Goal: Task Accomplishment & Management: Use online tool/utility

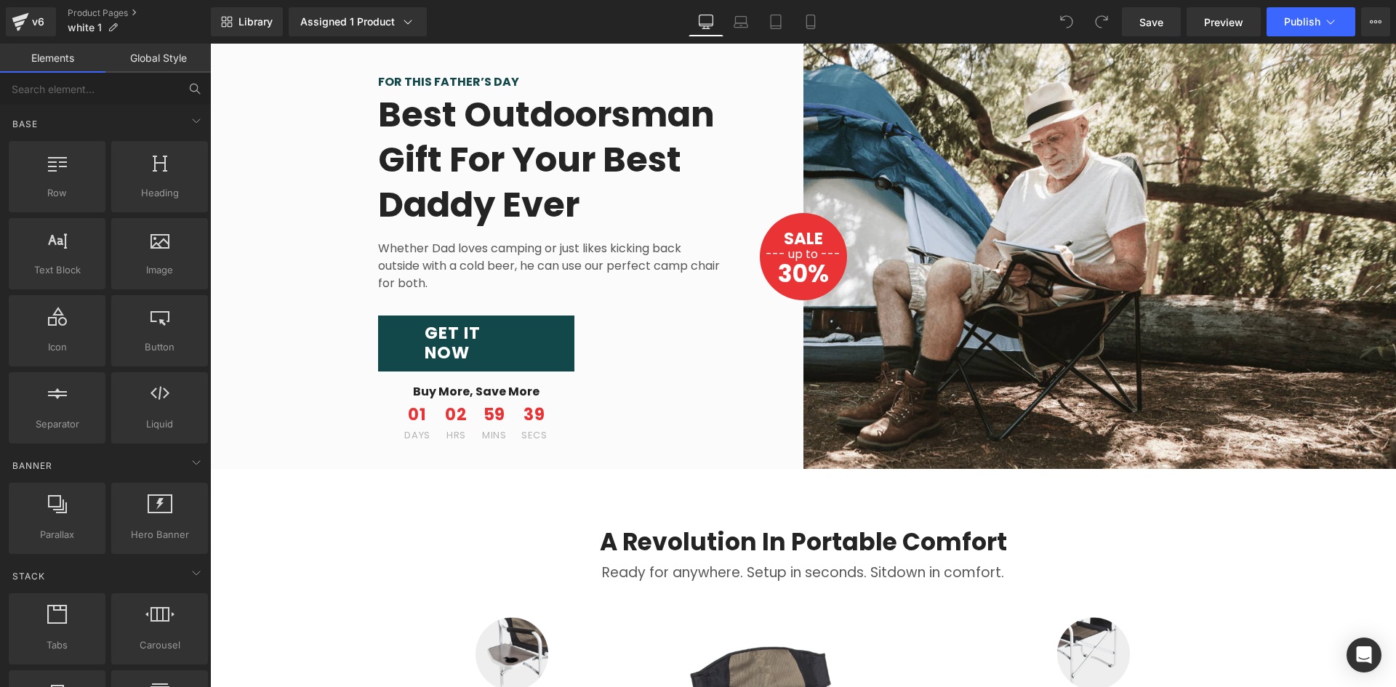
click at [193, 89] on icon at bounding box center [194, 88] width 13 height 13
click at [140, 60] on link "Global Style" at bounding box center [157, 58] width 105 height 29
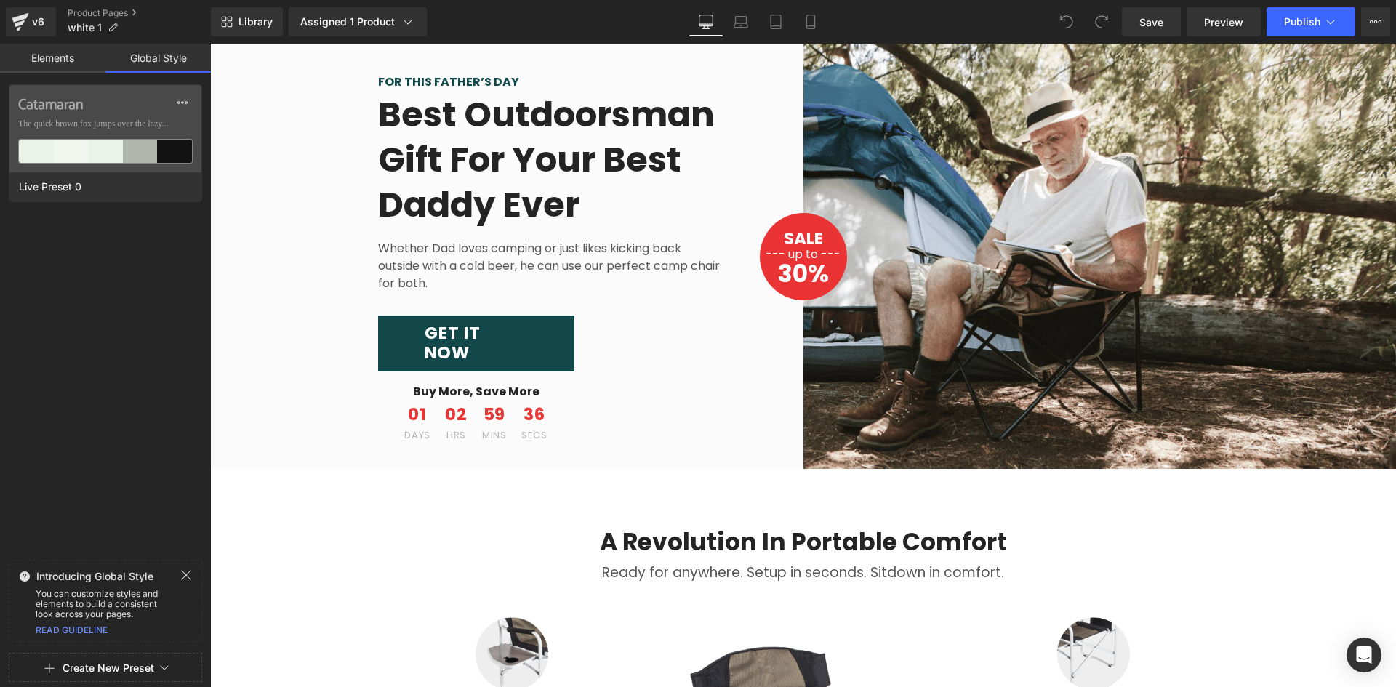
click at [60, 63] on link "Elements" at bounding box center [52, 58] width 105 height 29
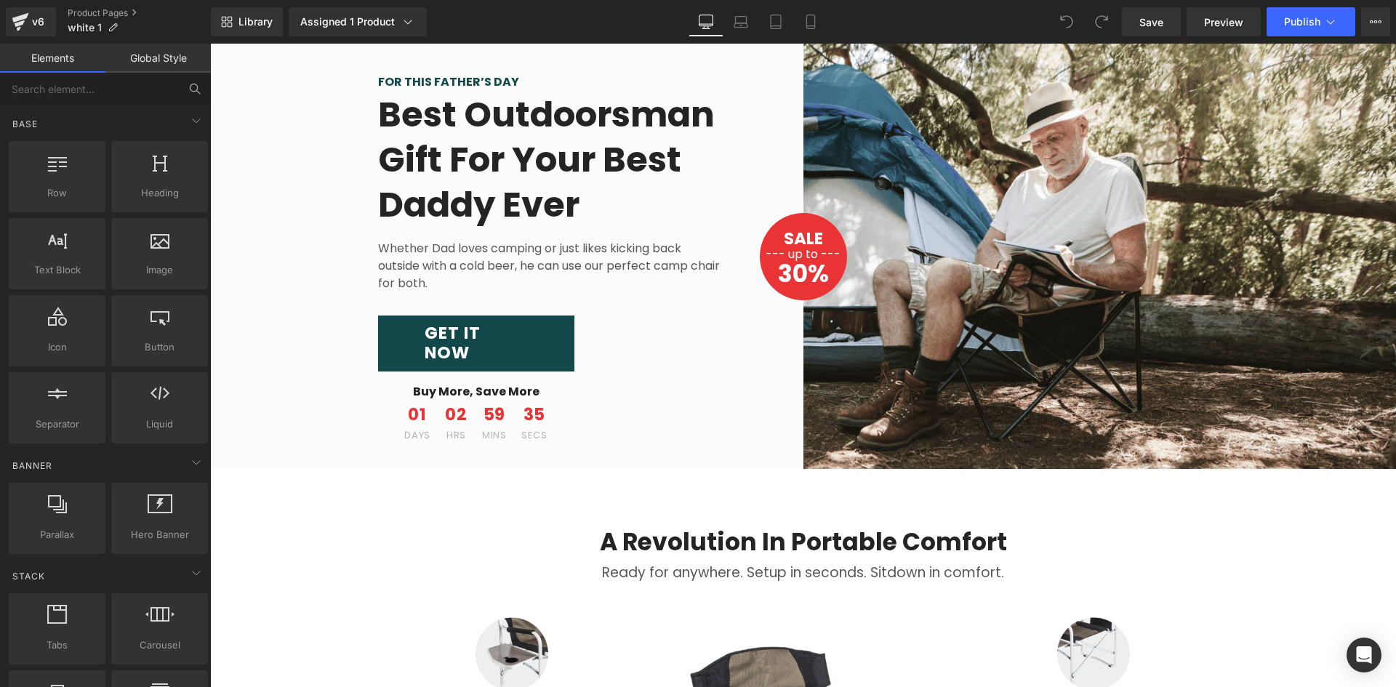
click at [191, 86] on icon at bounding box center [193, 87] width 7 height 7
click at [71, 84] on input "text" at bounding box center [89, 89] width 179 height 32
click at [185, 408] on div at bounding box center [160, 400] width 88 height 33
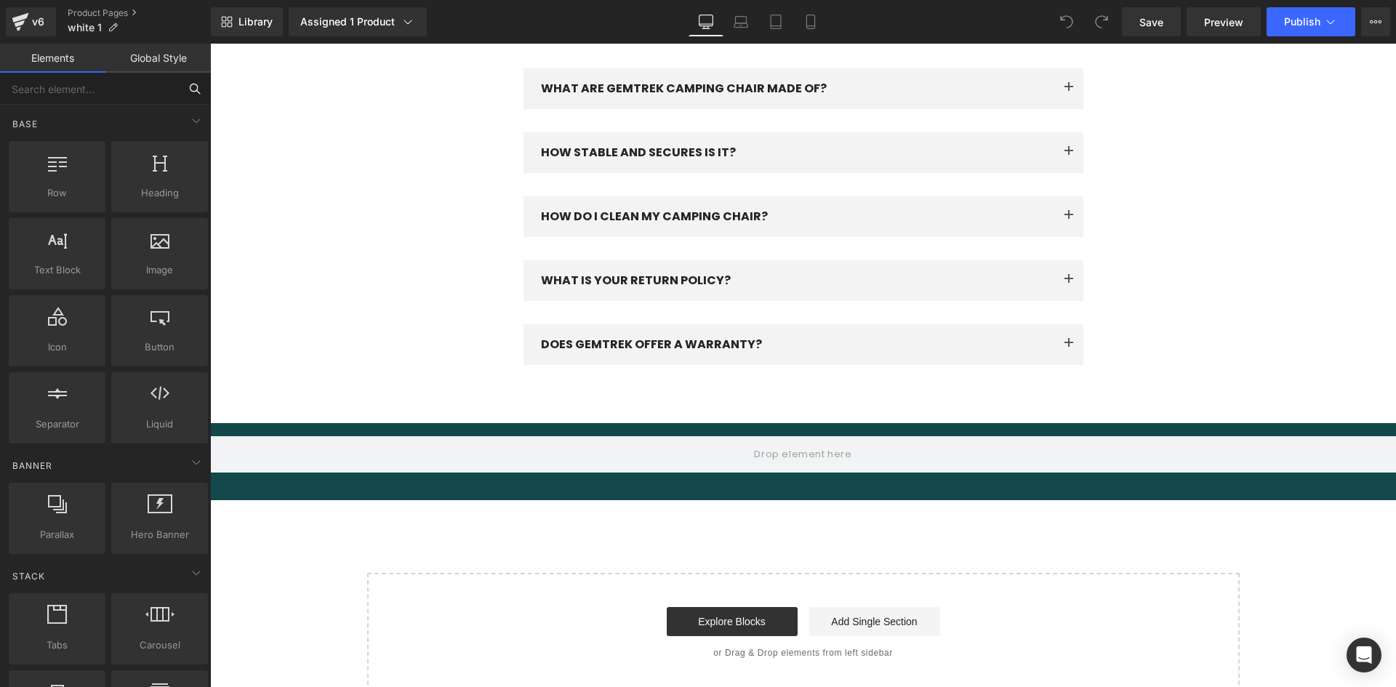
scroll to position [2858, 0]
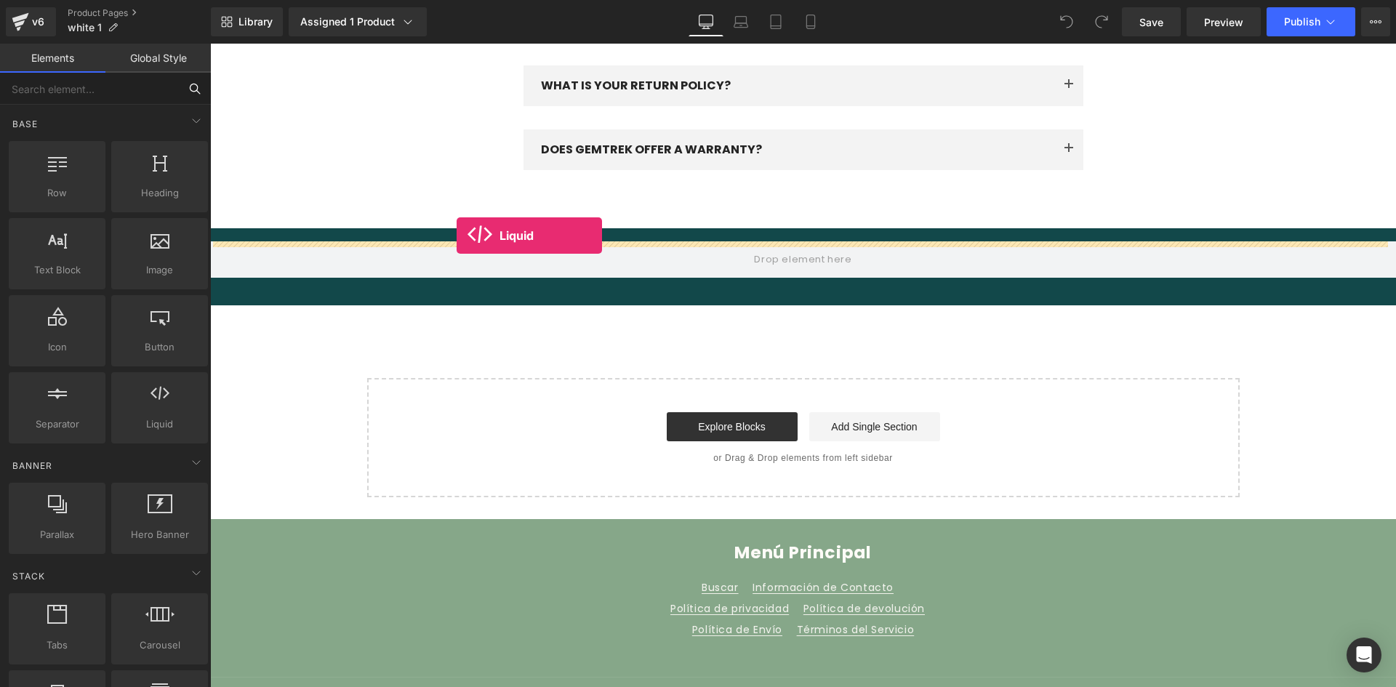
drag, startPoint x: 361, startPoint y: 455, endPoint x: 457, endPoint y: 236, distance: 238.7
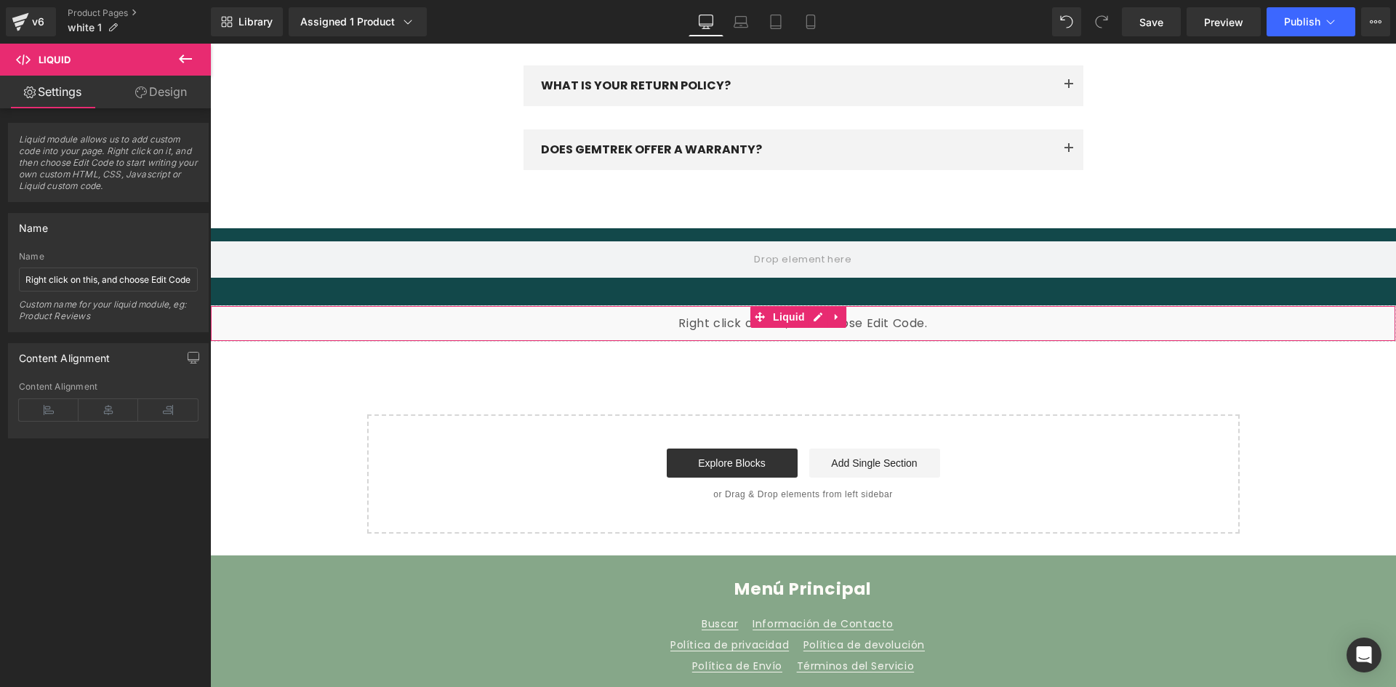
click at [661, 305] on div "Liquid" at bounding box center [803, 323] width 1186 height 36
click at [179, 63] on icon at bounding box center [185, 58] width 17 height 17
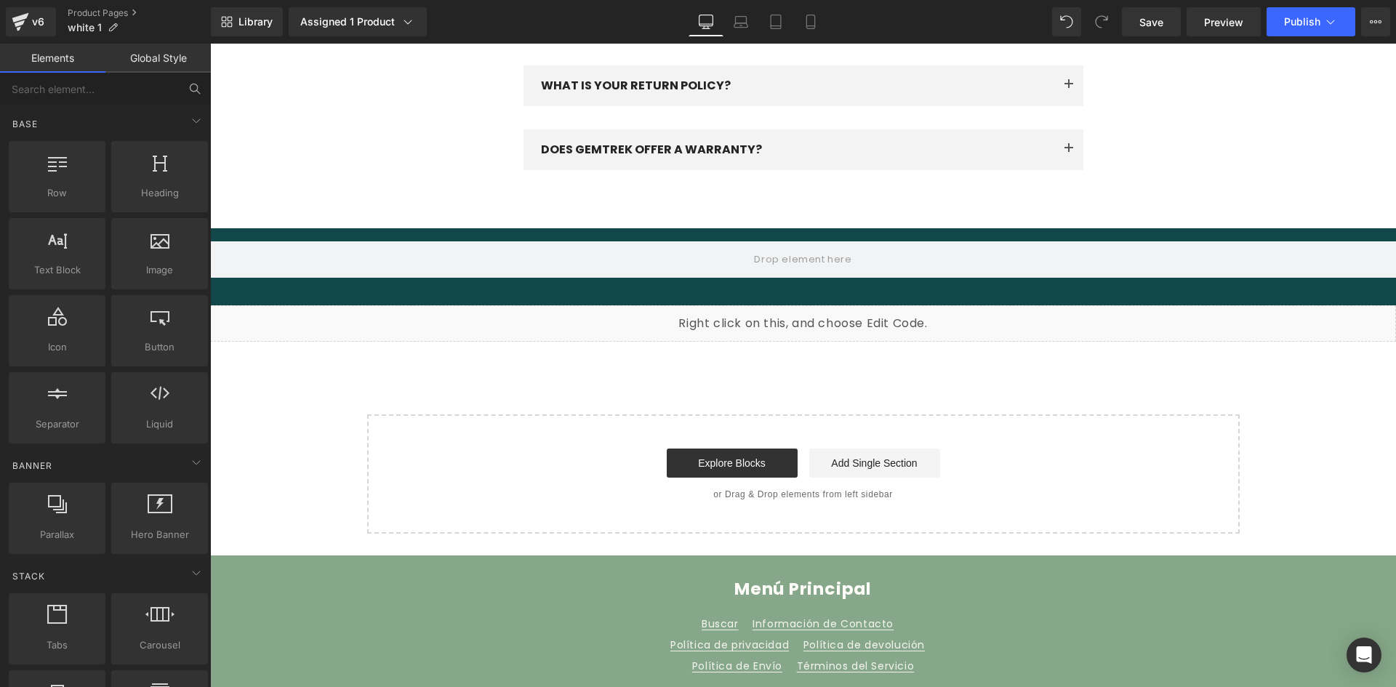
click at [198, 94] on icon at bounding box center [194, 88] width 13 height 13
click at [139, 93] on input "text" at bounding box center [89, 89] width 179 height 32
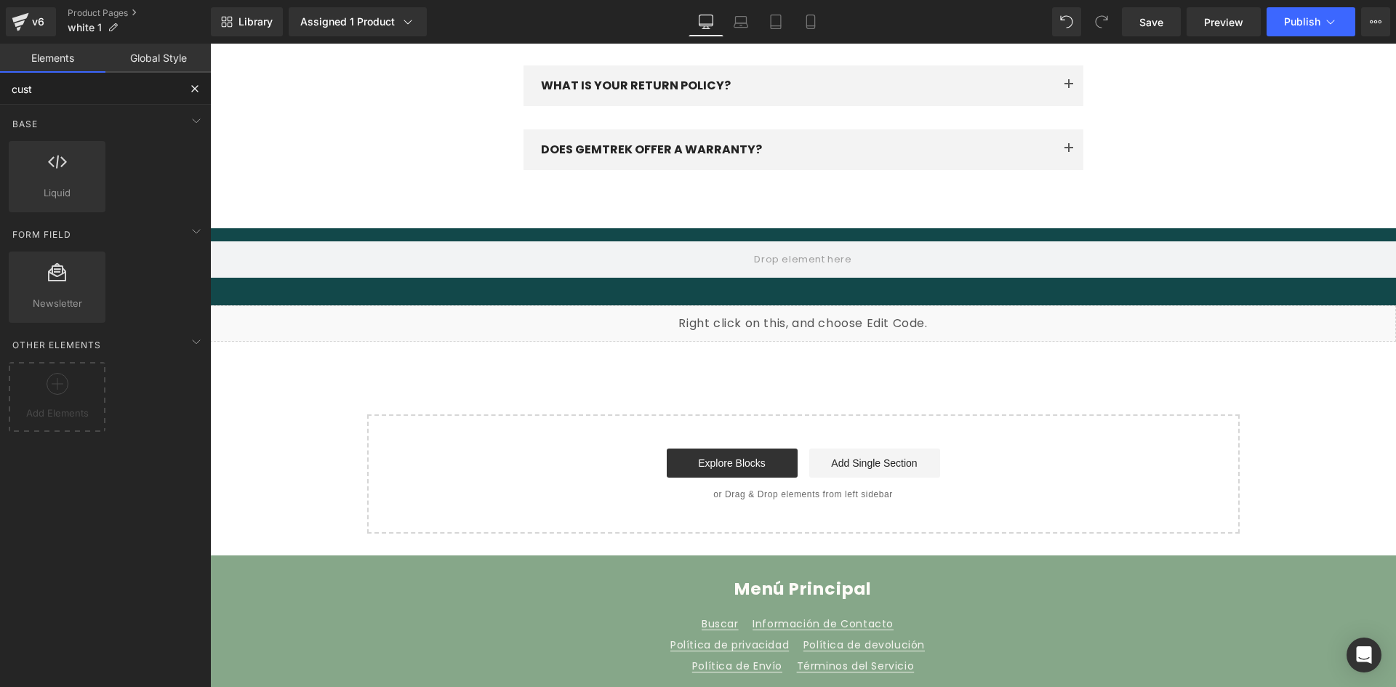
type input "cust"
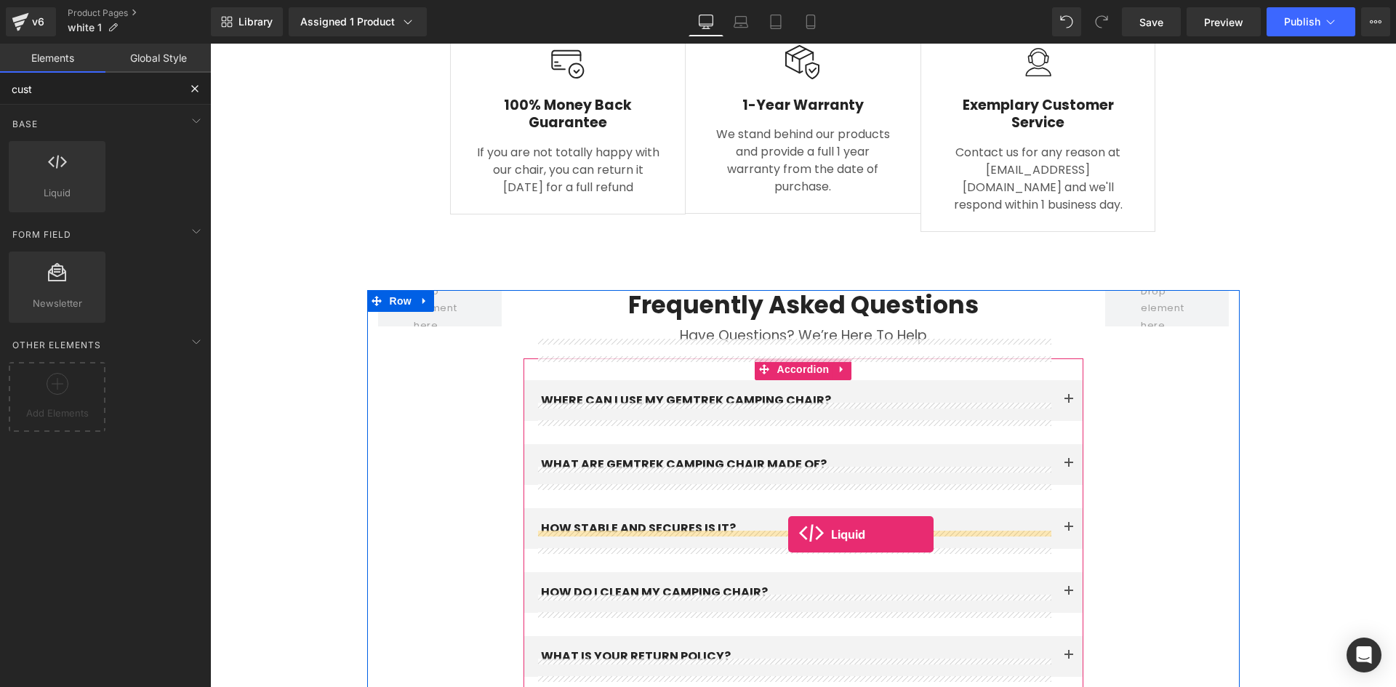
scroll to position [2276, 0]
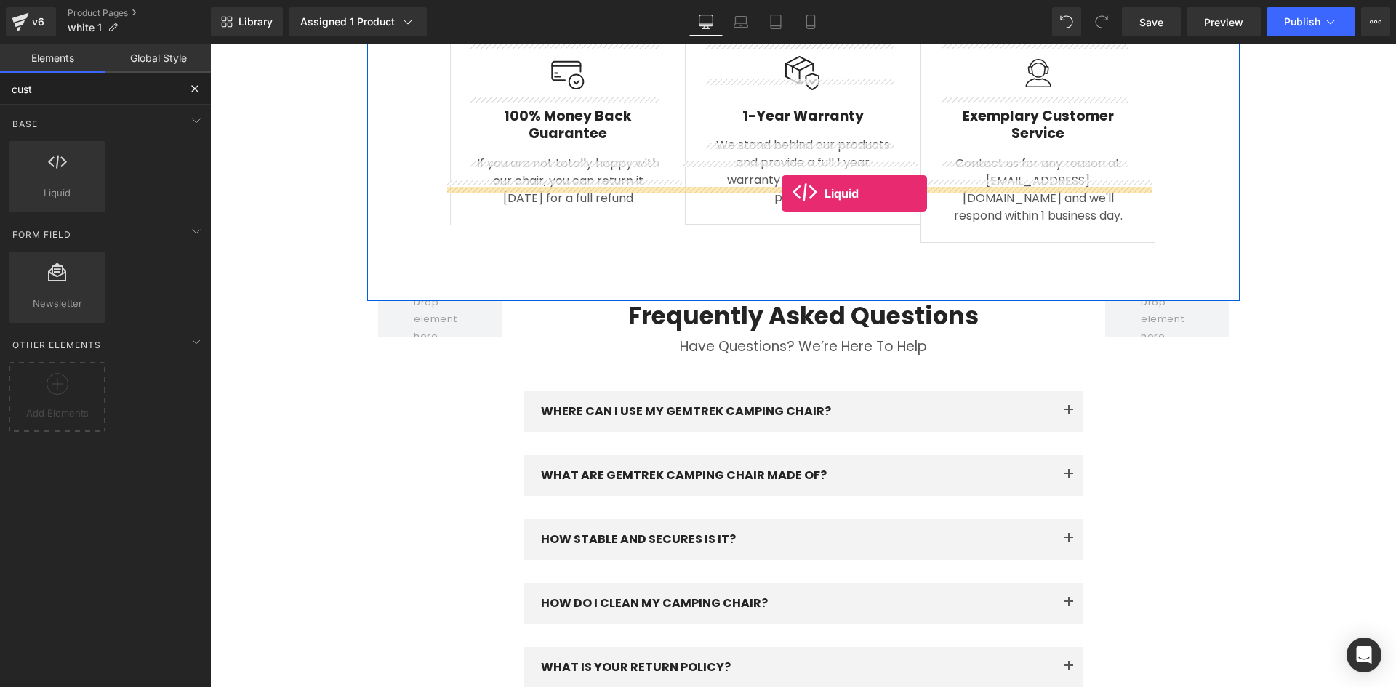
drag, startPoint x: 278, startPoint y: 221, endPoint x: 782, endPoint y: 193, distance: 504.7
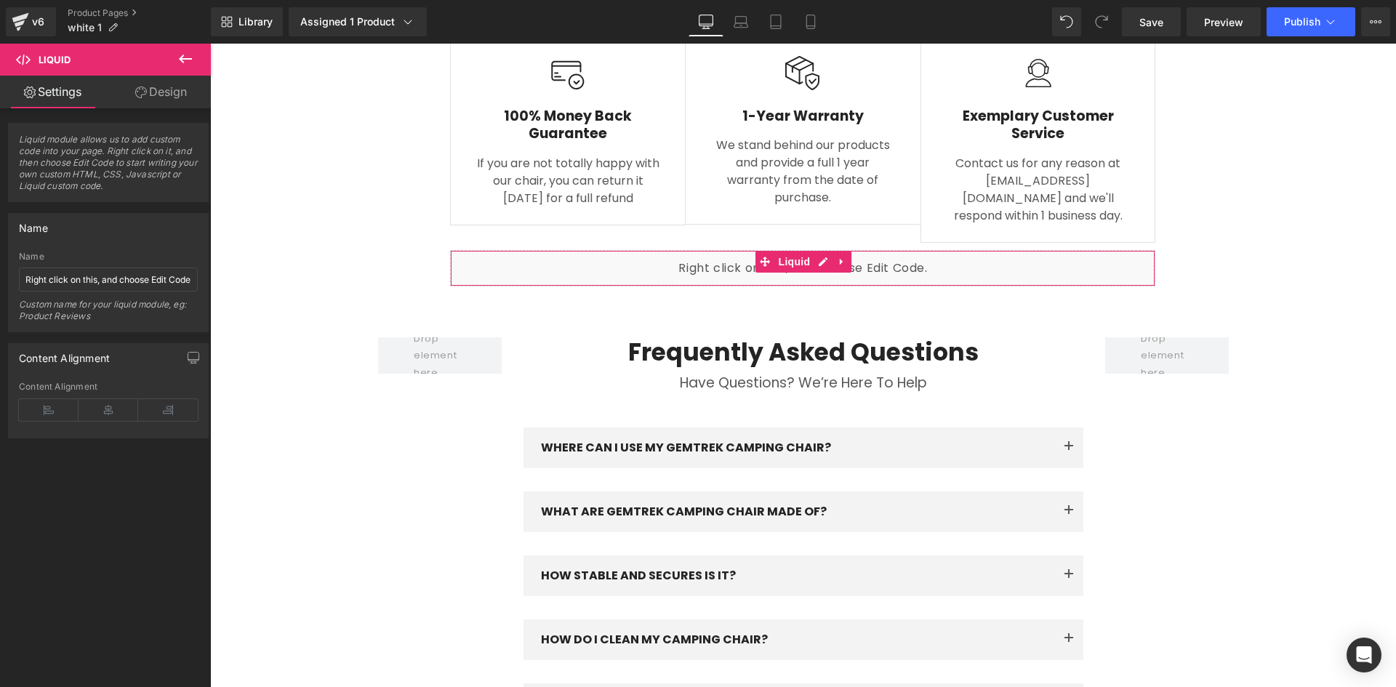
click at [172, 90] on link "Design" at bounding box center [160, 92] width 105 height 33
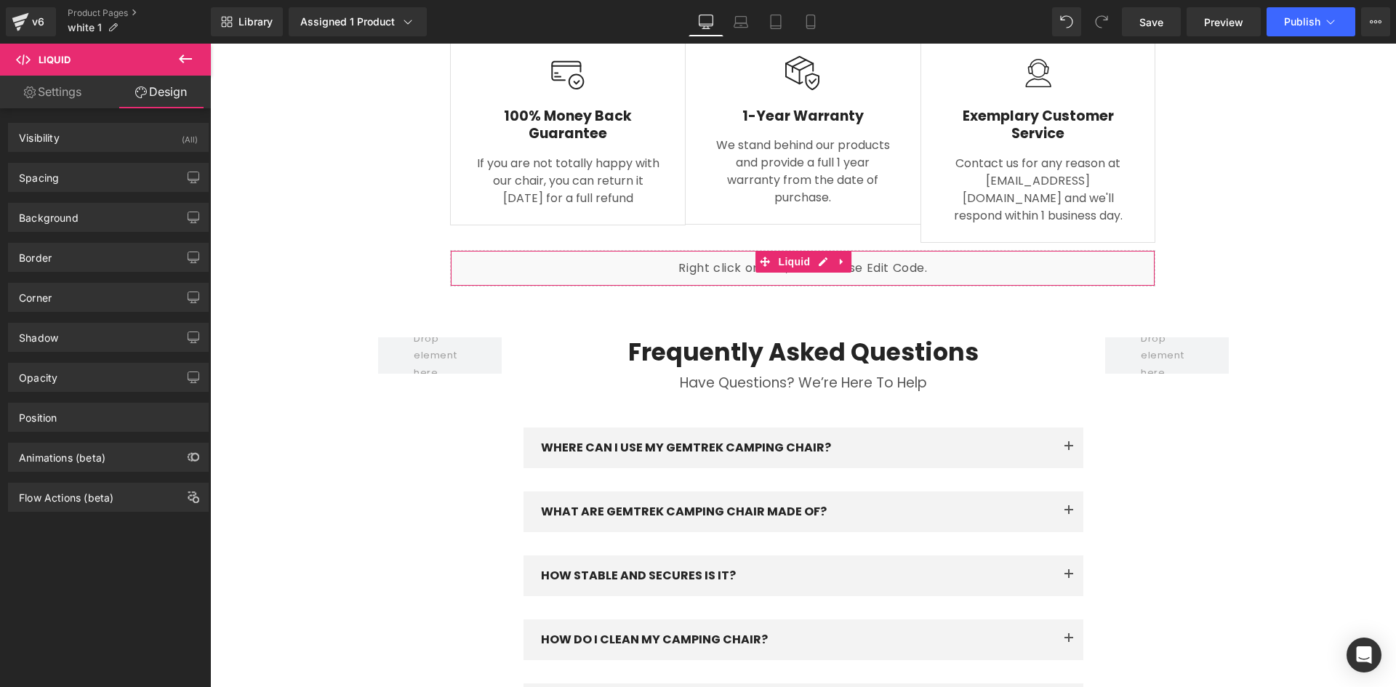
click at [79, 97] on link "Settings" at bounding box center [52, 92] width 105 height 33
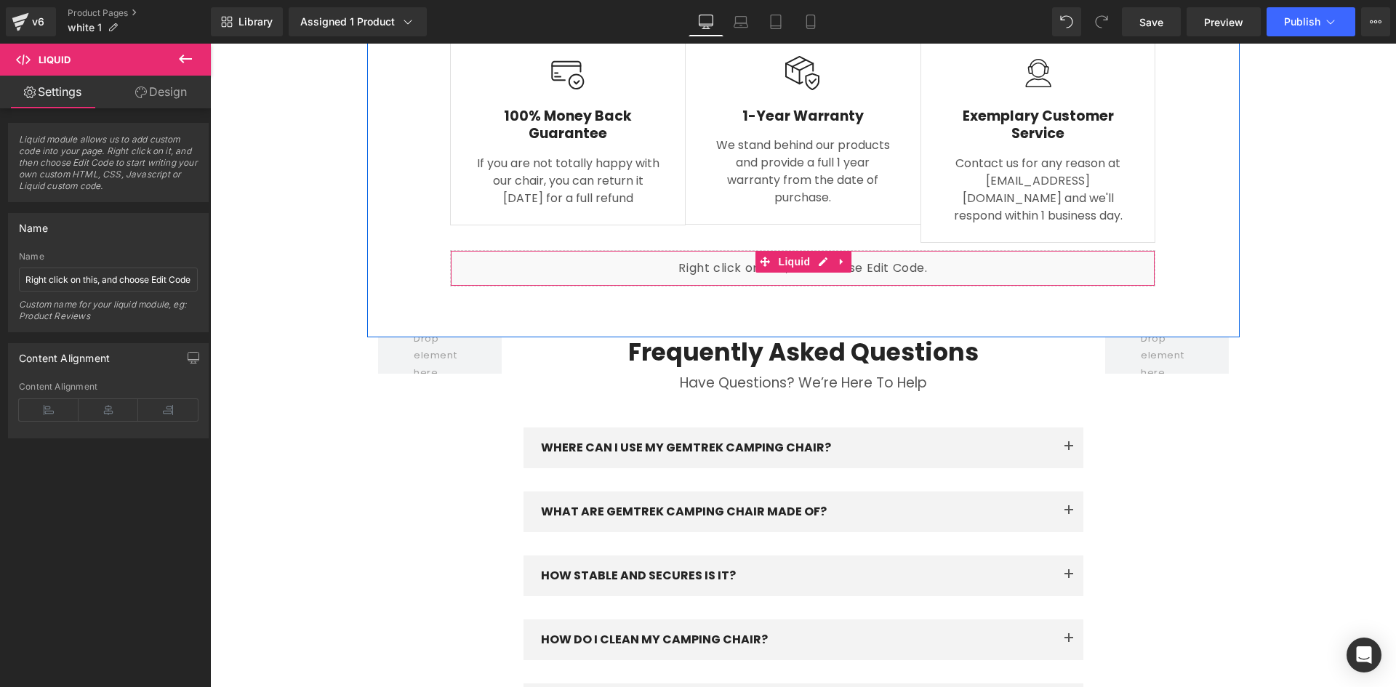
click at [598, 250] on div "Liquid" at bounding box center [802, 268] width 705 height 36
click at [611, 250] on div "Liquid" at bounding box center [802, 268] width 705 height 36
click at [963, 250] on div "Liquid" at bounding box center [802, 268] width 705 height 36
click at [804, 252] on span "Liquid" at bounding box center [794, 263] width 39 height 22
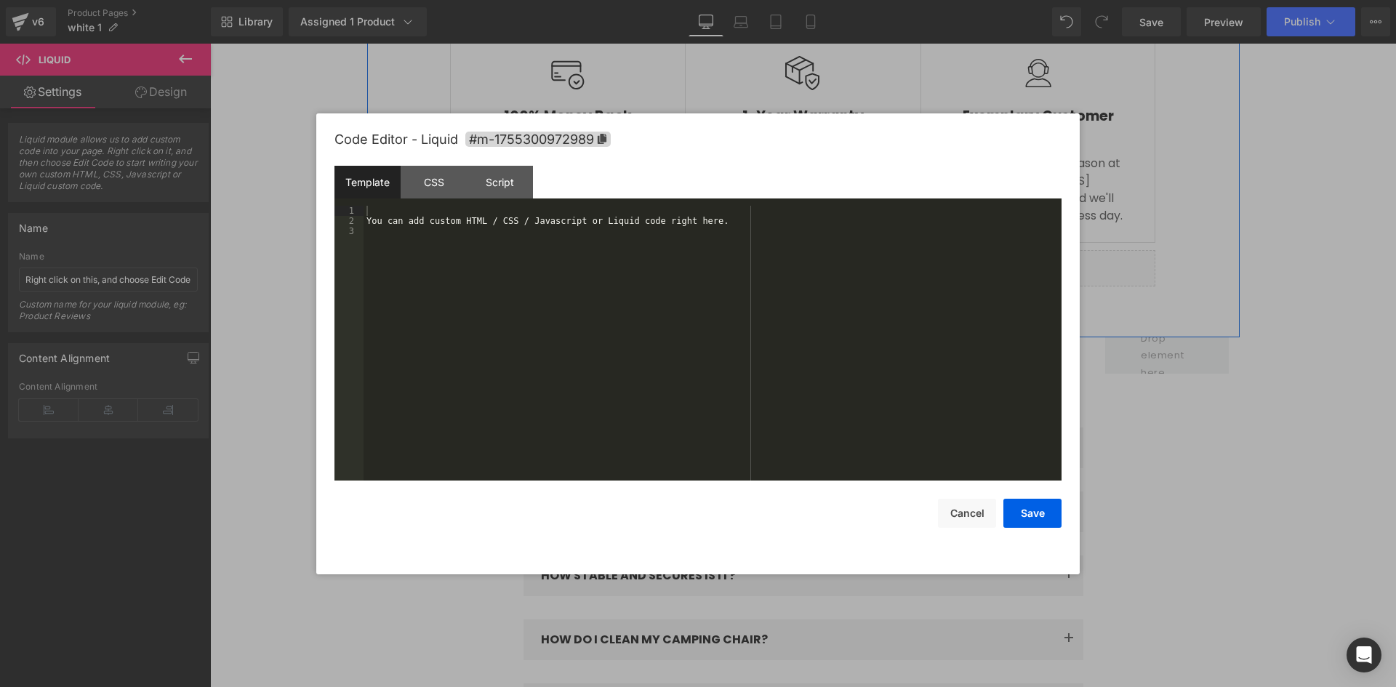
click at [819, 257] on icon at bounding box center [819, 261] width 8 height 9
click at [968, 516] on button "Cancel" at bounding box center [967, 513] width 58 height 29
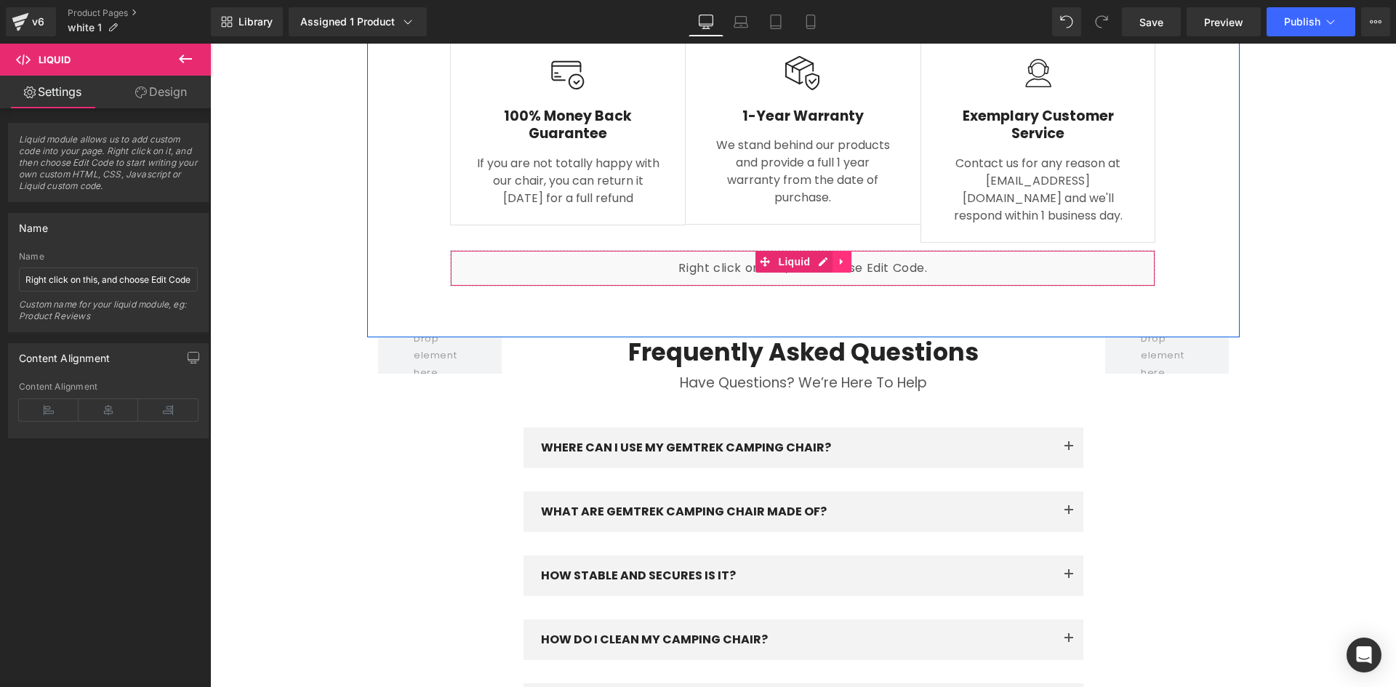
click at [840, 259] on icon at bounding box center [841, 262] width 3 height 7
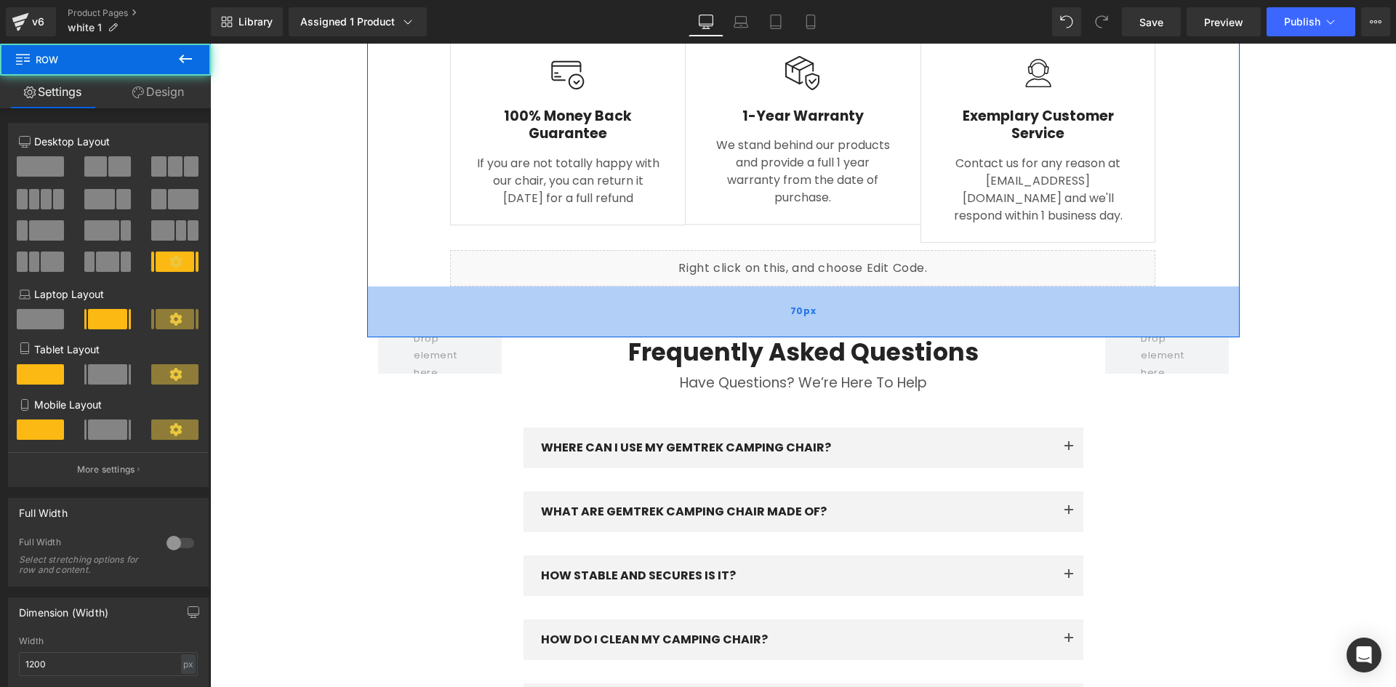
click at [930, 287] on div "70px" at bounding box center [803, 312] width 873 height 51
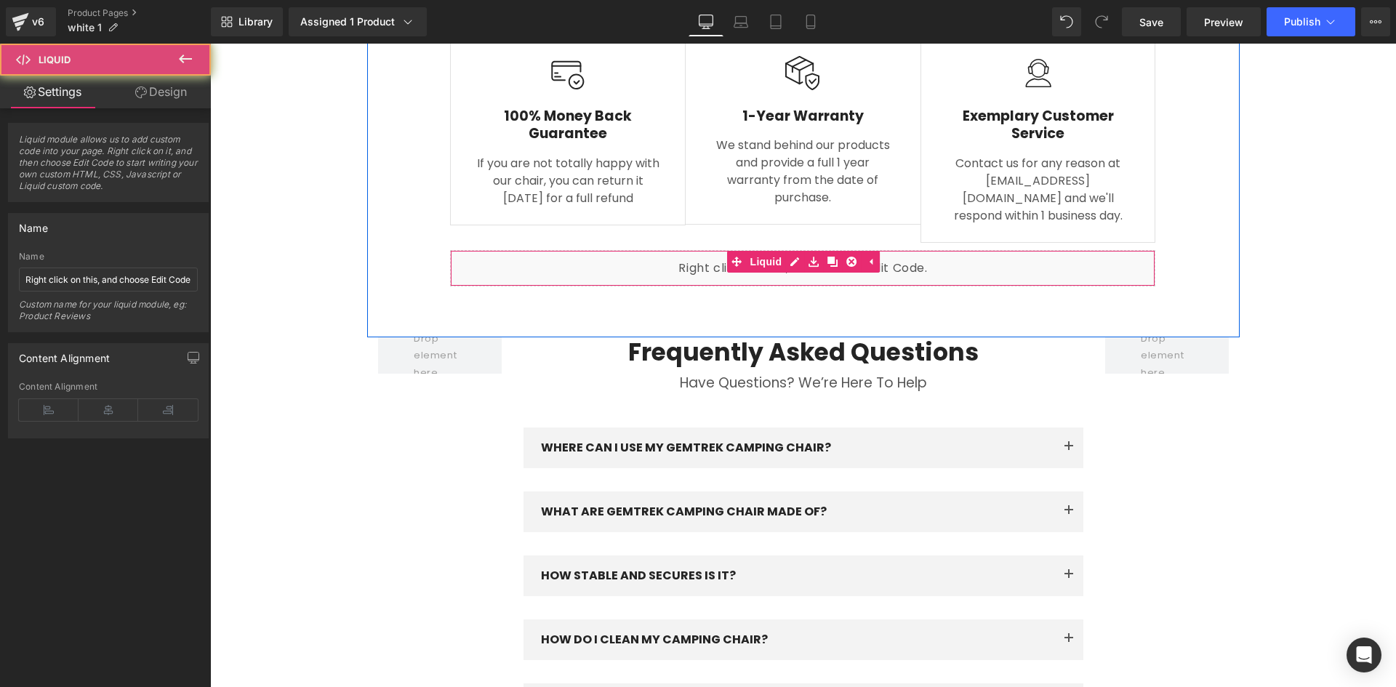
click at [920, 250] on div "Liquid" at bounding box center [802, 268] width 705 height 36
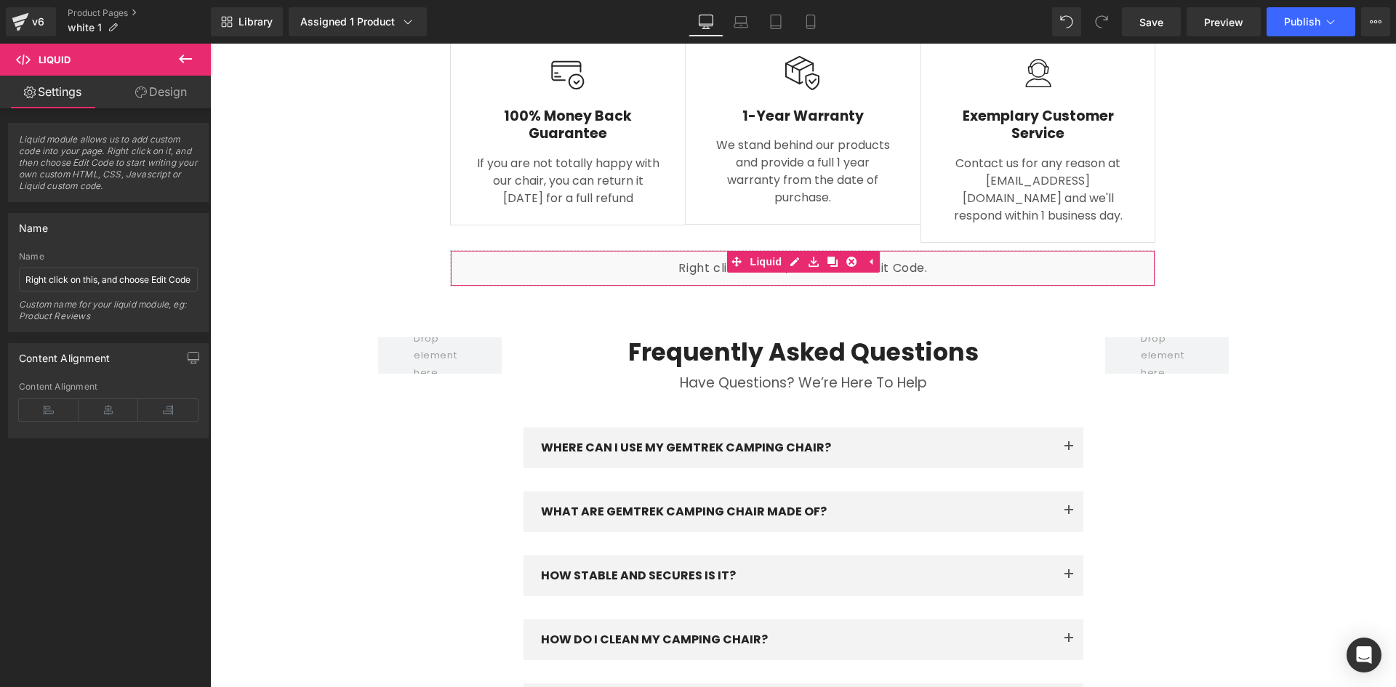
click at [167, 81] on link "Design" at bounding box center [160, 92] width 105 height 33
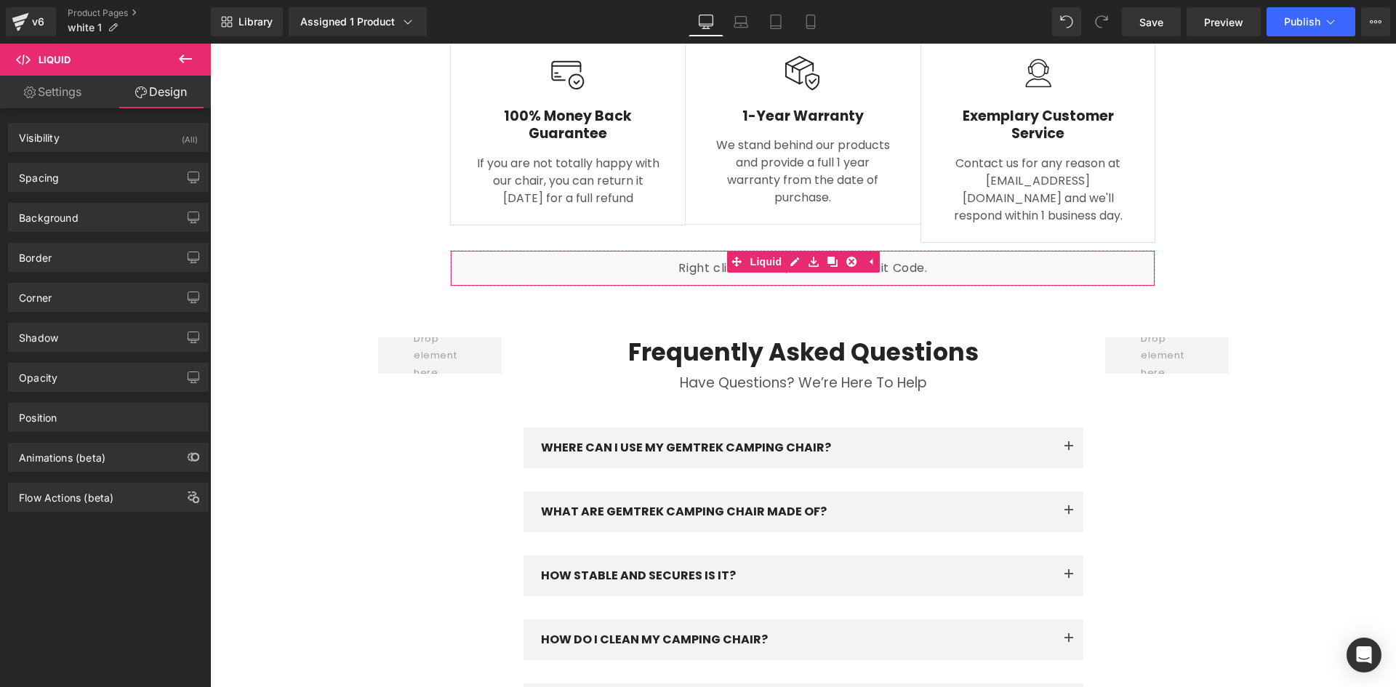
click at [69, 89] on link "Settings" at bounding box center [52, 92] width 105 height 33
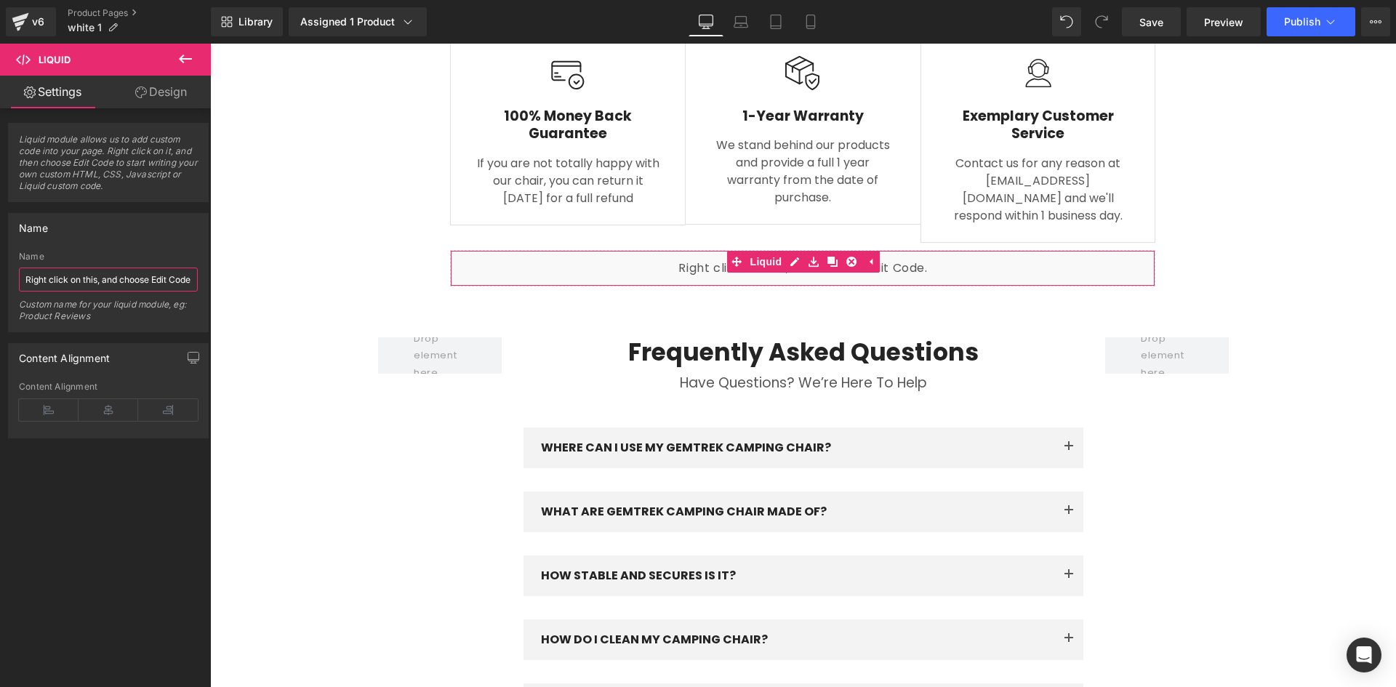
click at [128, 284] on input "Right click on this, and choose Edit Code." at bounding box center [108, 280] width 179 height 24
click at [148, 94] on link "Design" at bounding box center [160, 92] width 105 height 33
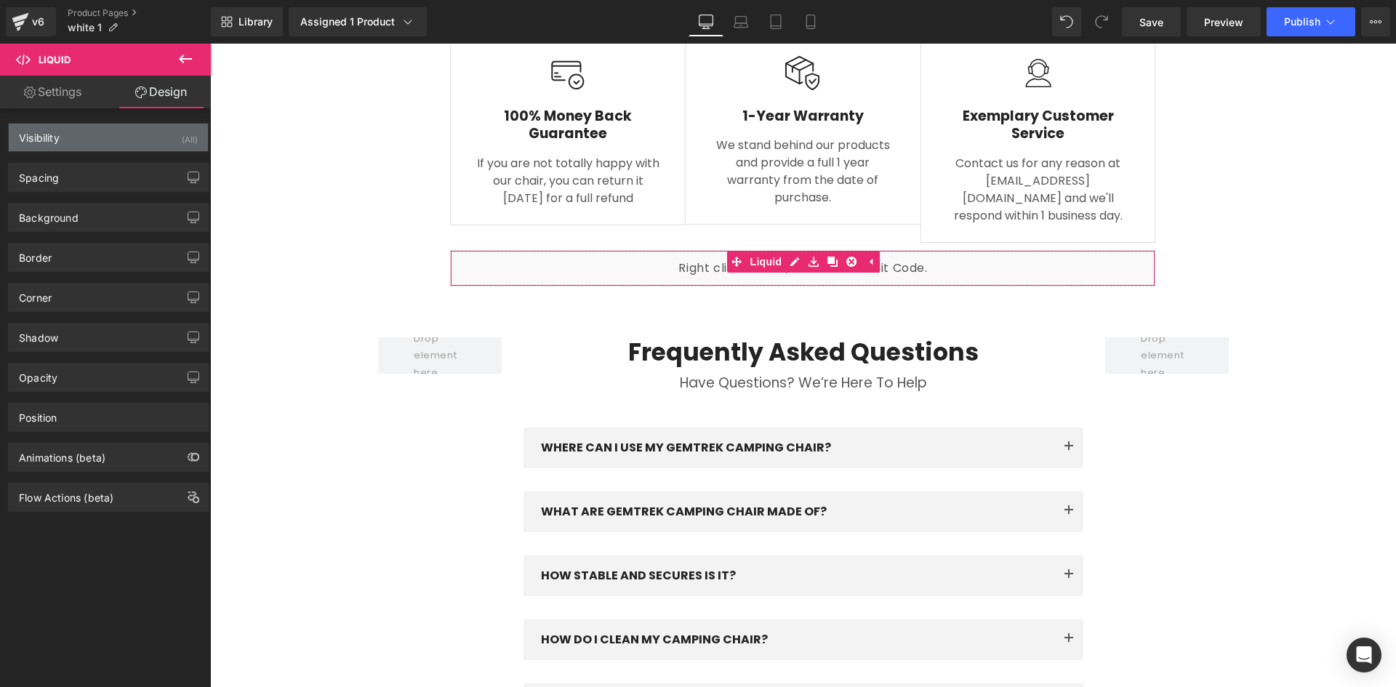
click at [148, 134] on div "Visibility (All)" at bounding box center [108, 138] width 199 height 28
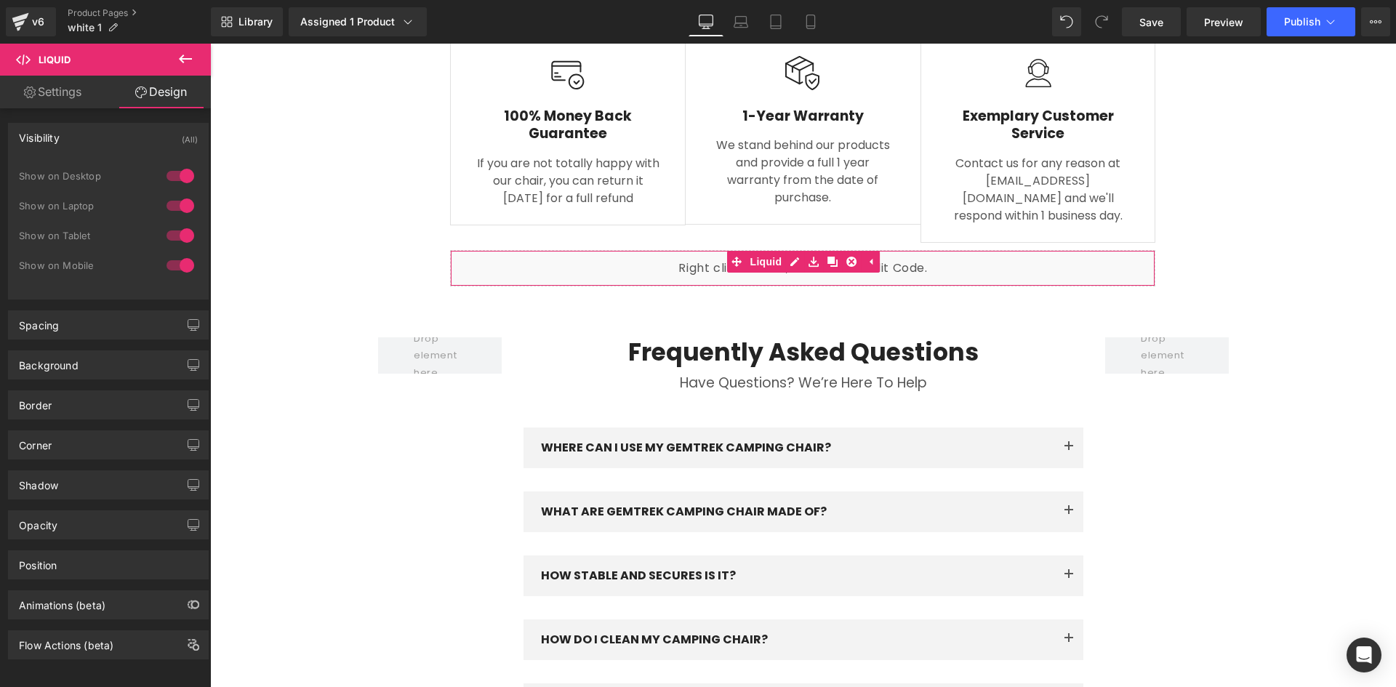
click at [70, 95] on link "Settings" at bounding box center [52, 92] width 105 height 33
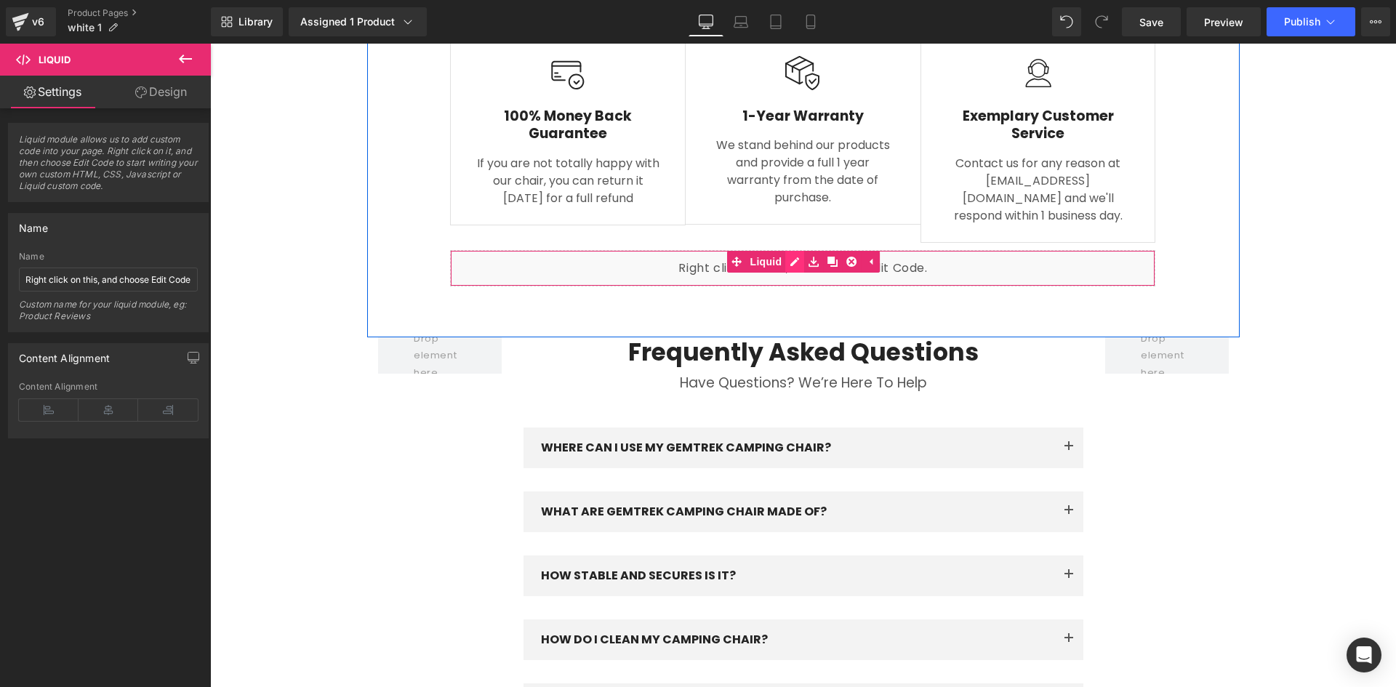
click at [792, 250] on div "Liquid" at bounding box center [802, 268] width 705 height 36
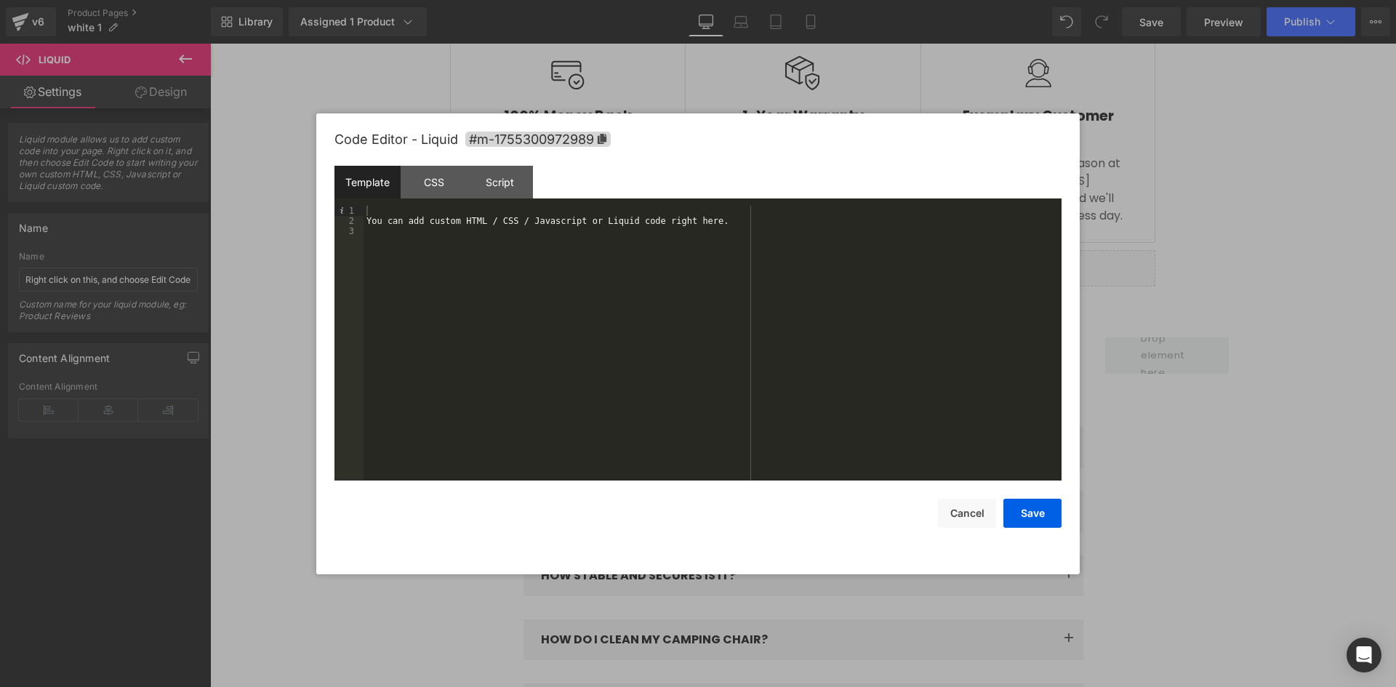
click at [705, 231] on div "You can add custom HTML / CSS / Javascript or Liquid code right here." at bounding box center [713, 353] width 698 height 295
click at [670, 236] on div "You can add custom HTML / CSS / Javascript or Liquid code right here." at bounding box center [713, 353] width 698 height 295
click at [670, 222] on div "You can add custom HTML / CSS / Javascript or Liquid code right here." at bounding box center [713, 353] width 698 height 295
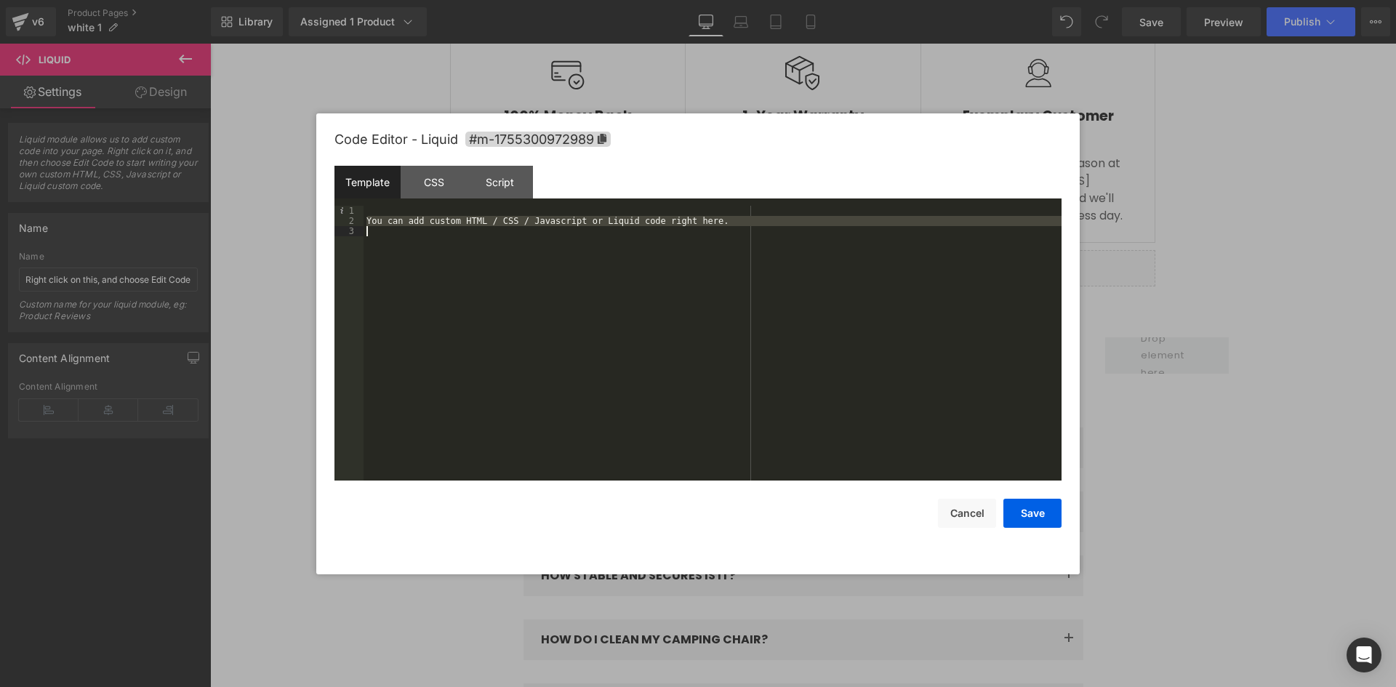
click at [654, 238] on div "You can add custom HTML / CSS / Javascript or Liquid code right here." at bounding box center [713, 343] width 698 height 275
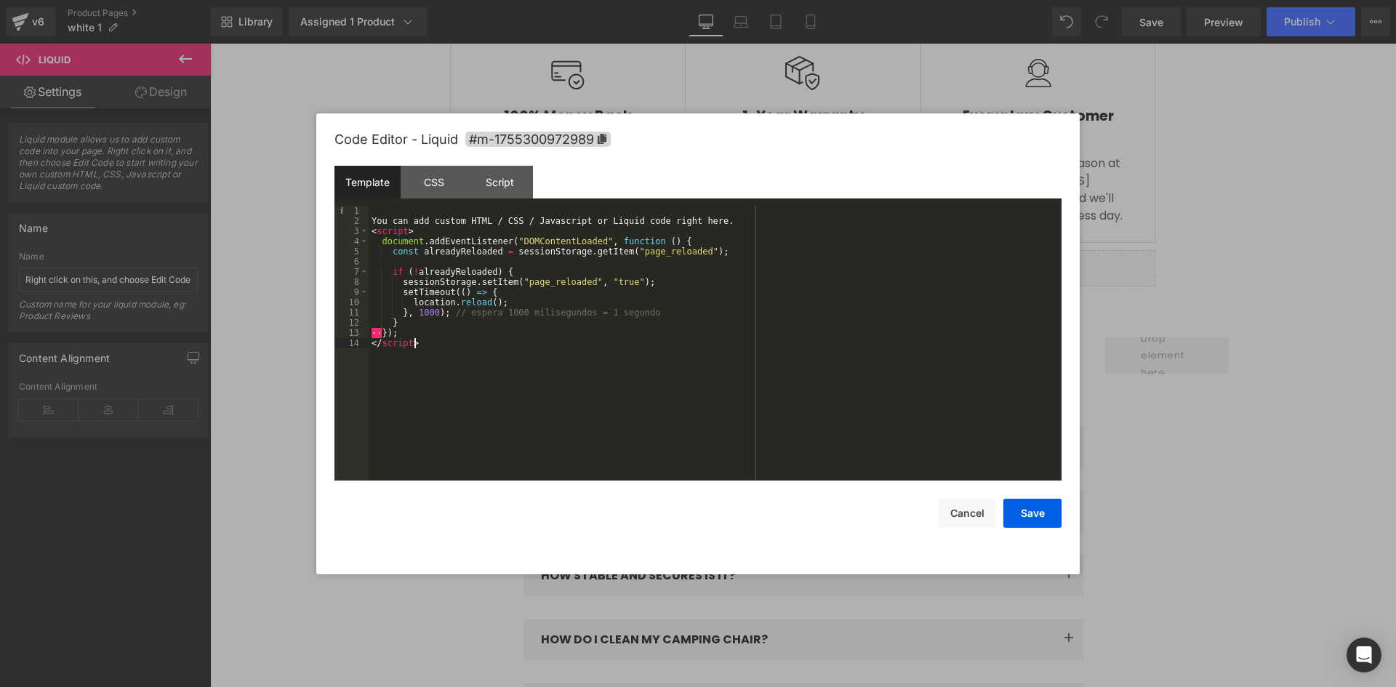
click at [580, 385] on div "You can add custom HTML / CSS / Javascript or Liquid code right here. < script …" at bounding box center [715, 353] width 693 height 295
click at [377, 332] on div "You can add custom HTML / CSS / Javascript or Liquid code right here. < script …" at bounding box center [715, 353] width 693 height 295
click at [421, 345] on div "You can add custom HTML / CSS / Javascript or Liquid code right here. < script …" at bounding box center [715, 353] width 693 height 295
click at [957, 511] on button "Cancel" at bounding box center [967, 513] width 58 height 29
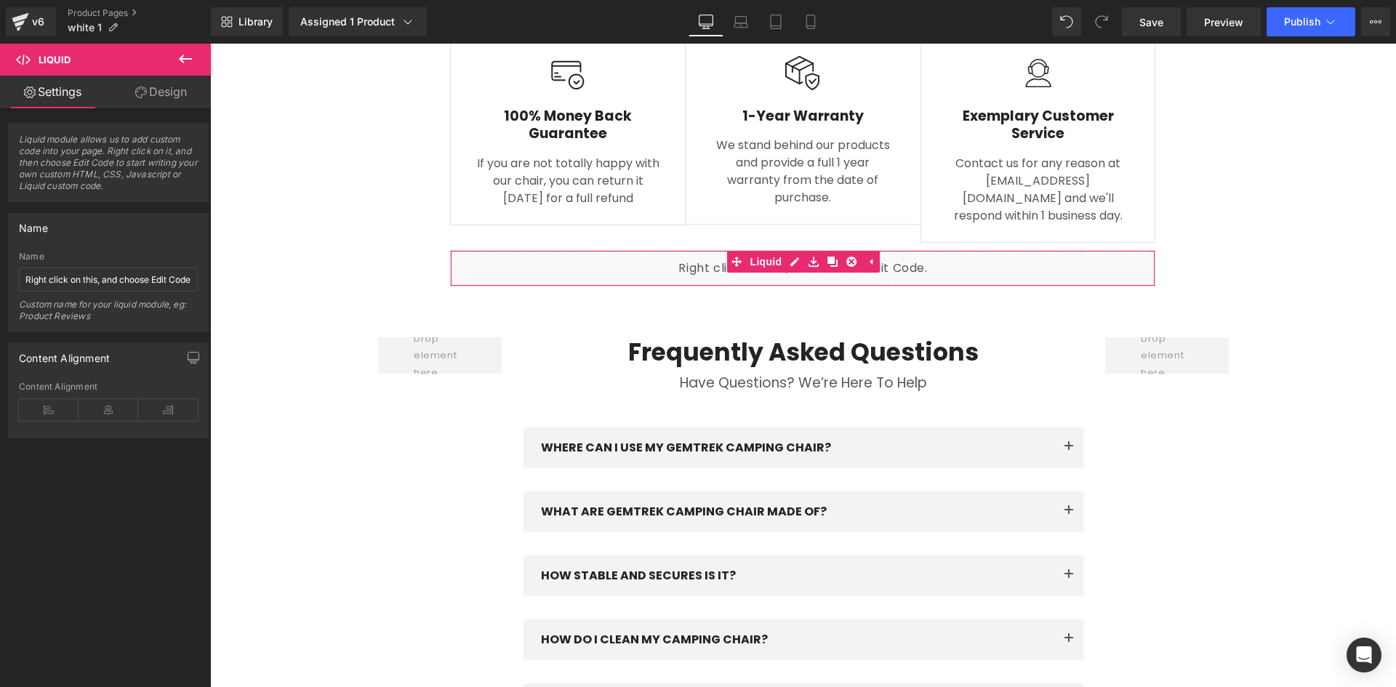
click at [159, 95] on link "Design" at bounding box center [160, 92] width 105 height 33
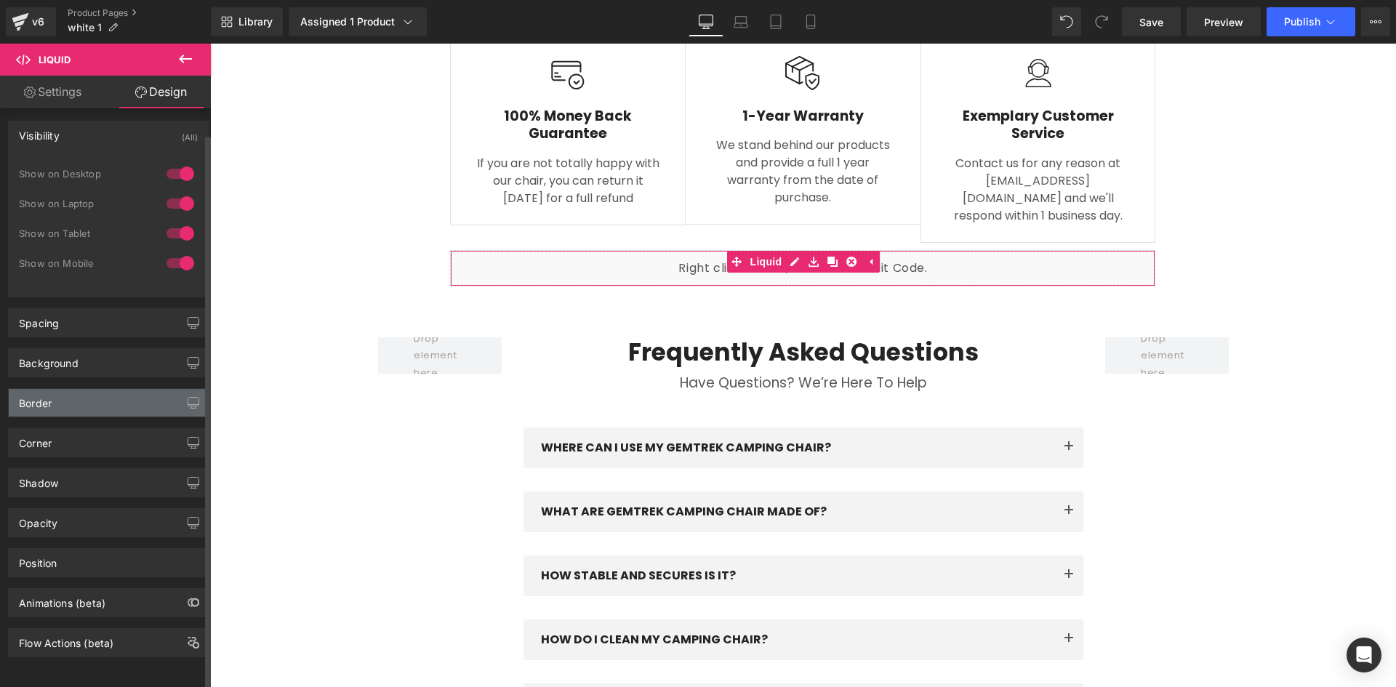
scroll to position [13, 0]
click at [76, 93] on link "Settings" at bounding box center [52, 92] width 105 height 33
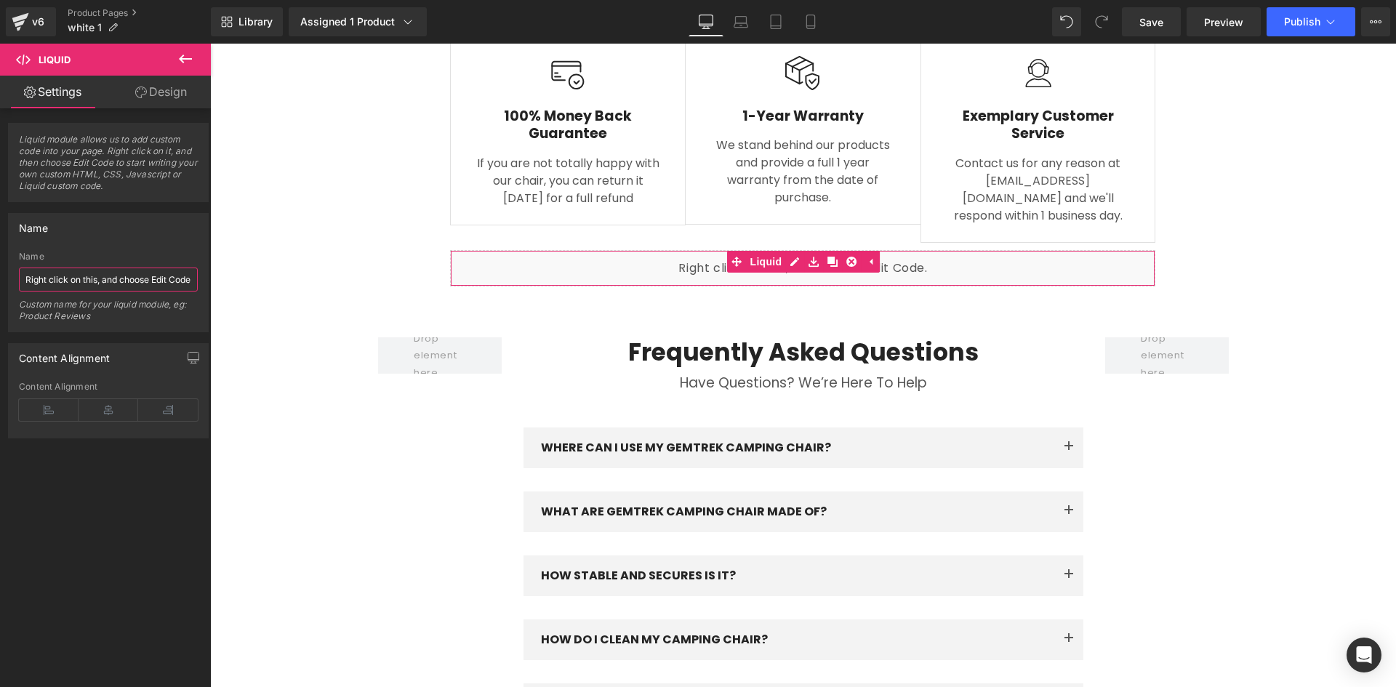
click at [75, 275] on input "Right click on this, and choose Edit Code." at bounding box center [108, 280] width 179 height 24
click at [156, 282] on input "Right click on this, and choose Edit Code." at bounding box center [108, 280] width 179 height 24
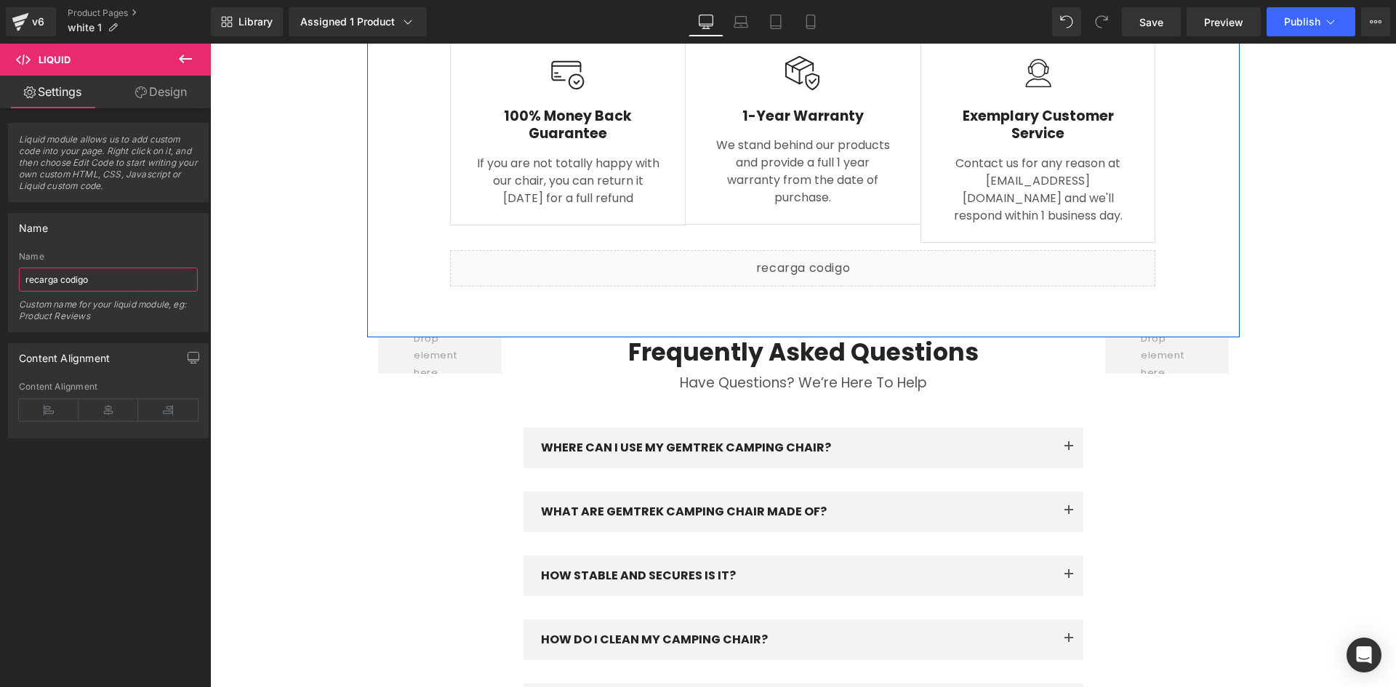
type input "recarga codigo"
click at [649, 250] on div "Liquid" at bounding box center [802, 268] width 705 height 36
click at [187, 52] on icon at bounding box center [185, 58] width 17 height 17
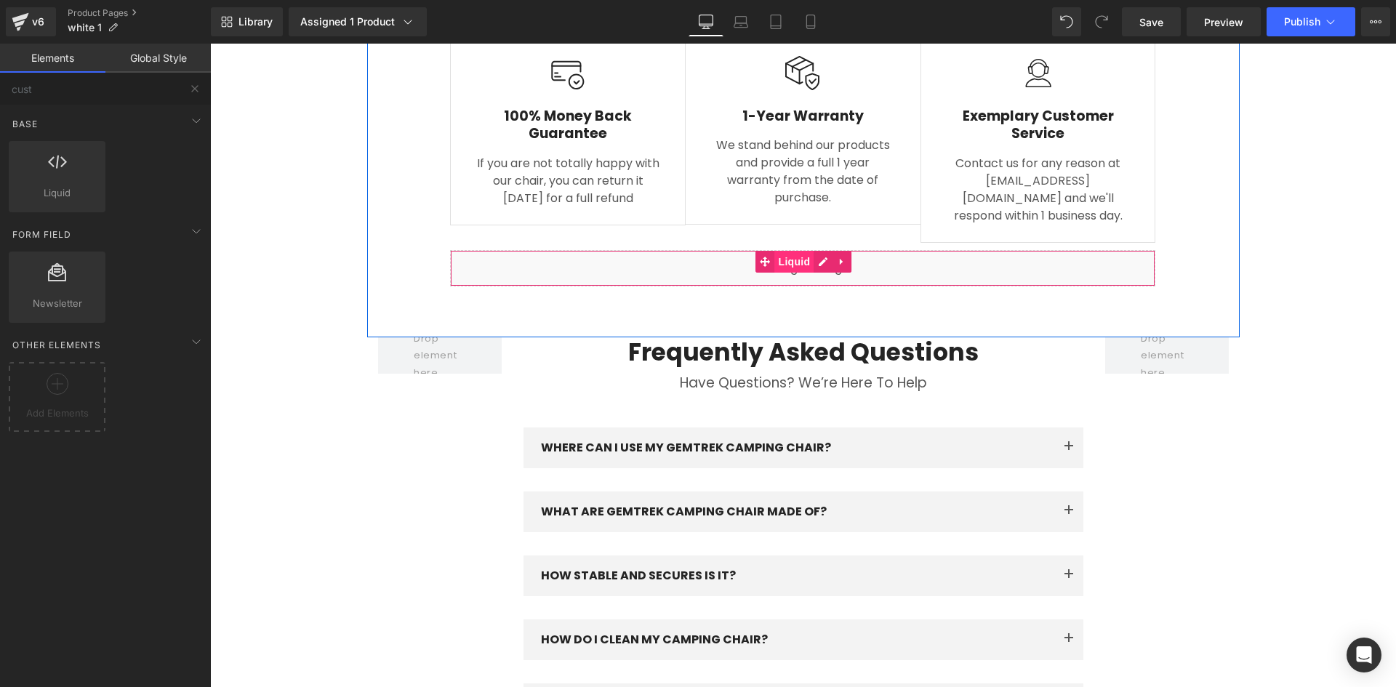
click at [787, 251] on span "Liquid" at bounding box center [794, 262] width 39 height 22
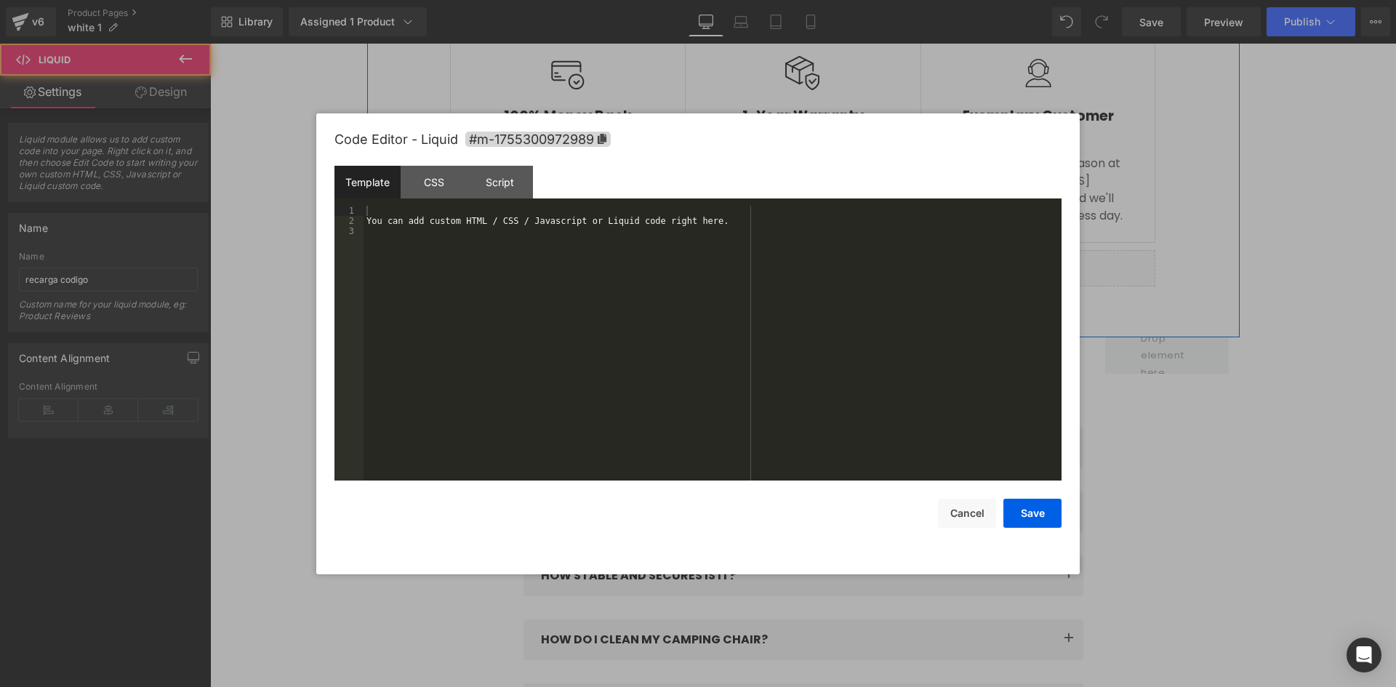
drag, startPoint x: 813, startPoint y: 199, endPoint x: 1023, endPoint y: 243, distance: 214.6
click at [815, 257] on icon at bounding box center [819, 261] width 8 height 9
click at [617, 236] on div "You can add custom HTML / CSS / Javascript or Liquid code right here." at bounding box center [713, 353] width 698 height 295
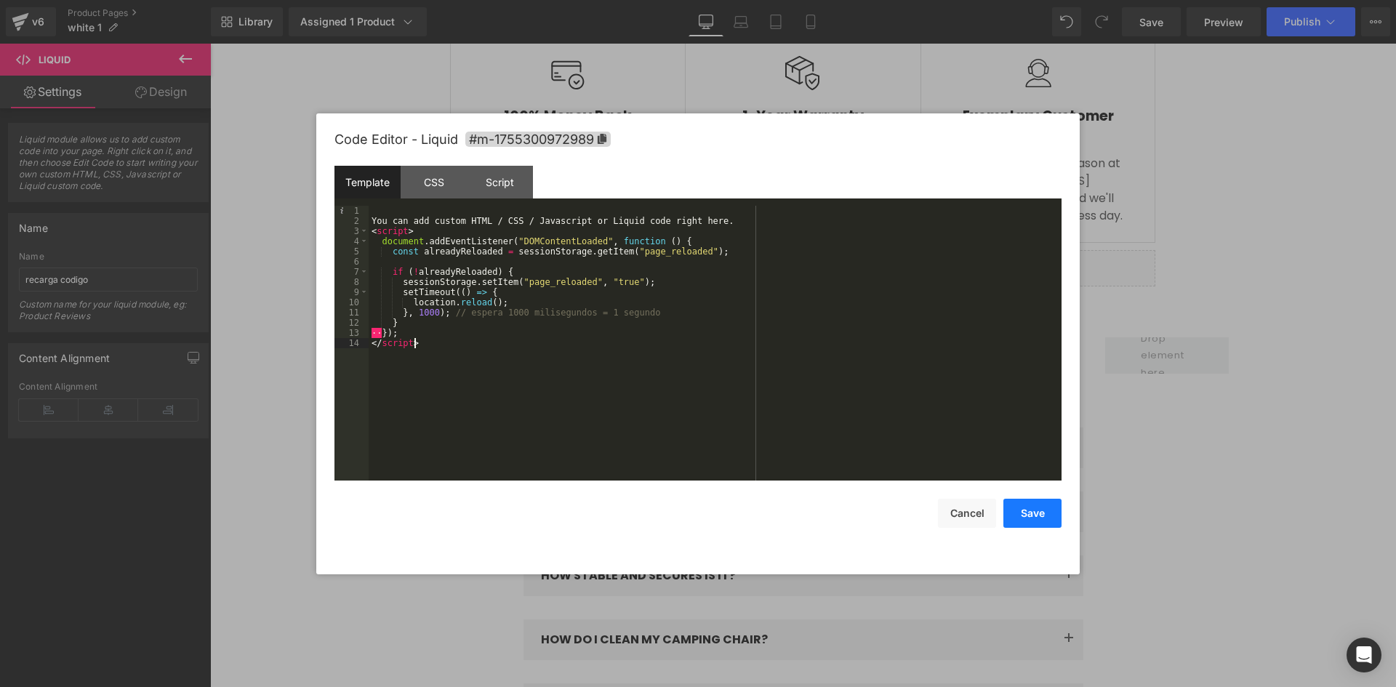
click at [1040, 508] on button "Save" at bounding box center [1033, 513] width 58 height 29
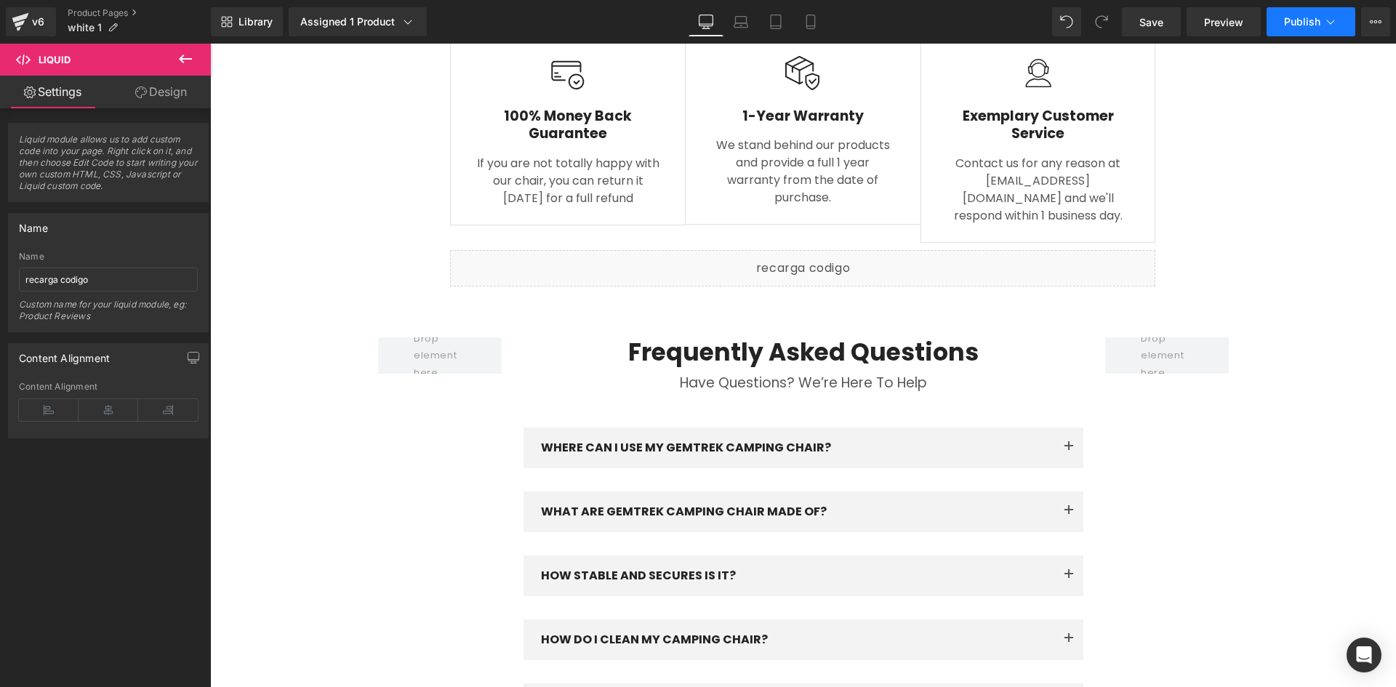
click at [1295, 17] on span "Publish" at bounding box center [1302, 22] width 36 height 12
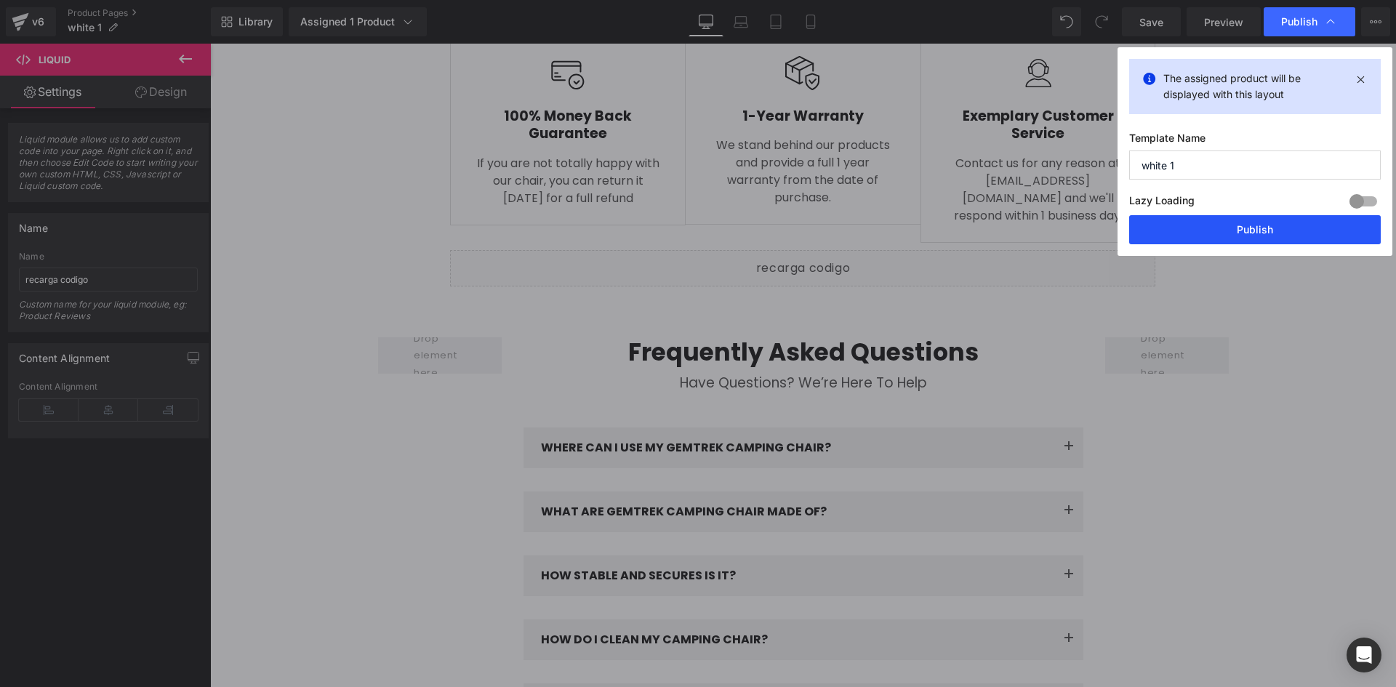
click at [1254, 228] on button "Publish" at bounding box center [1255, 229] width 252 height 29
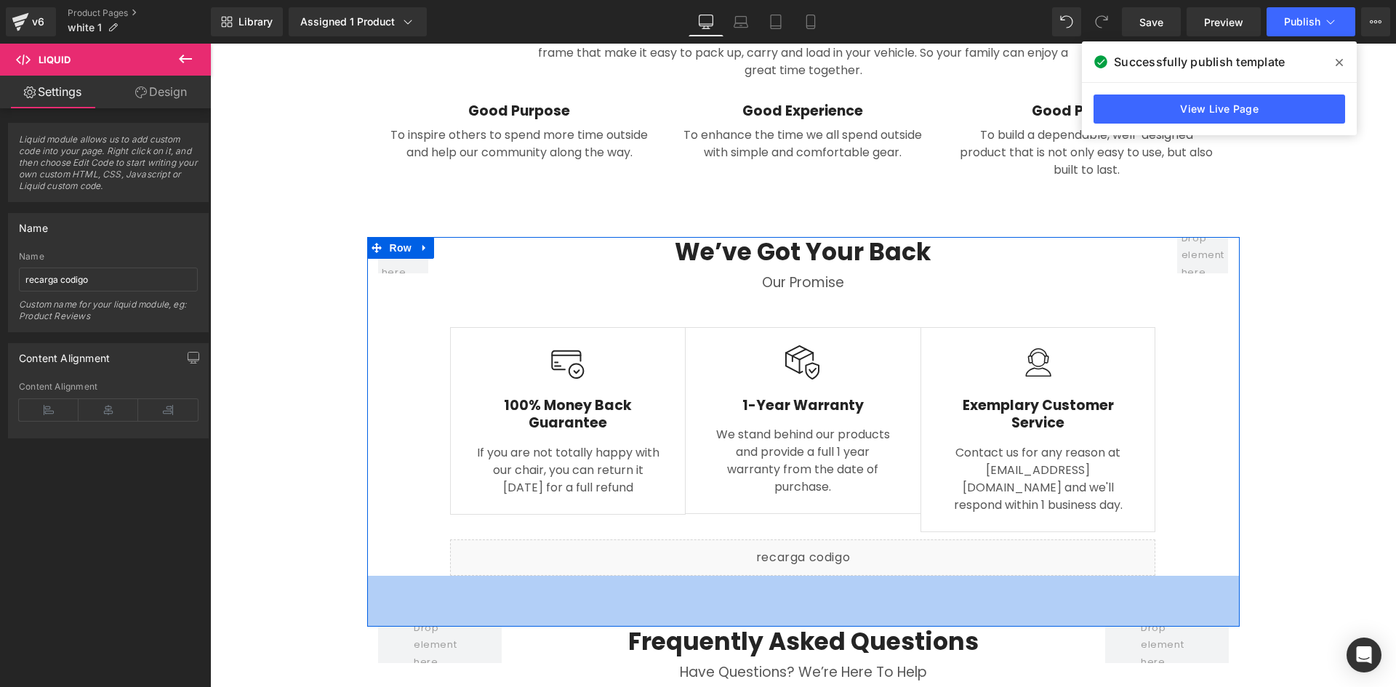
scroll to position [1985, 0]
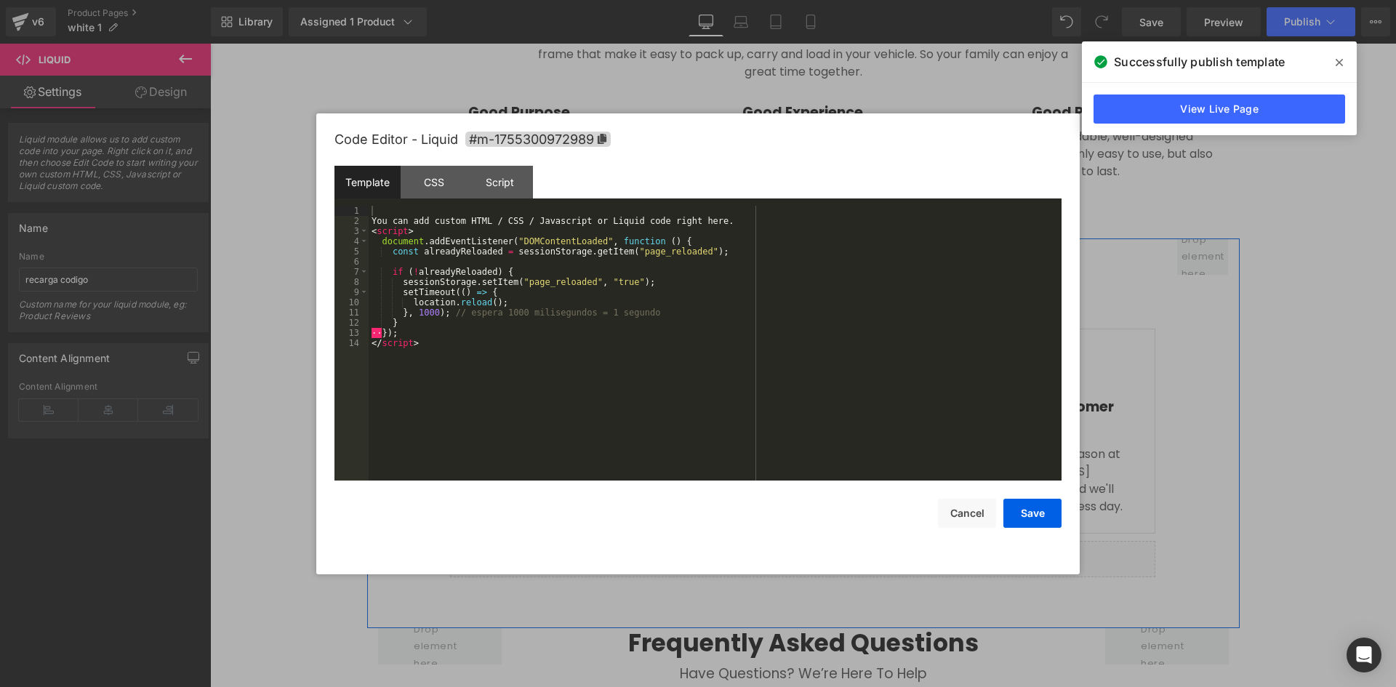
drag, startPoint x: 822, startPoint y: 491, endPoint x: 1046, endPoint y: 545, distance: 230.4
click at [822, 541] on div "Liquid" at bounding box center [802, 559] width 705 height 36
drag, startPoint x: 720, startPoint y: 222, endPoint x: 379, endPoint y: 217, distance: 341.1
click at [379, 217] on div "You can add custom HTML / CSS / Javascript or Liquid code right here. < script …" at bounding box center [715, 353] width 693 height 295
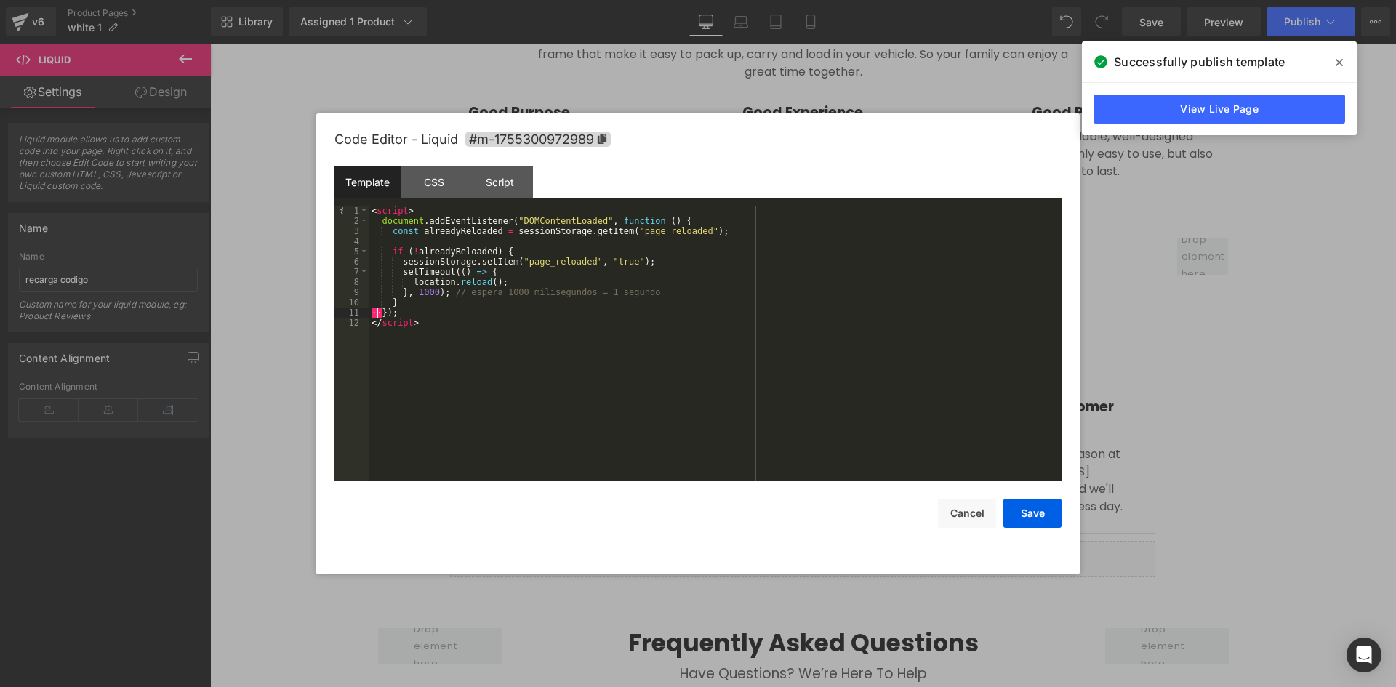
click at [376, 313] on div "< script > document . addEventListener ( "DOMContentLoaded" , function ( ) { co…" at bounding box center [715, 353] width 693 height 295
click at [373, 312] on div "< script > document . addEventListener ( "DOMContentLoaded" , function ( ) { co…" at bounding box center [715, 353] width 693 height 295
click at [425, 324] on div "< script > document . addEventListener ( "DOMContentLoaded" , function ( ) { co…" at bounding box center [715, 353] width 693 height 295
click at [469, 324] on div "< script > document . addEventListener ( "DOMContentLoaded" , function ( ) { co…" at bounding box center [715, 353] width 693 height 295
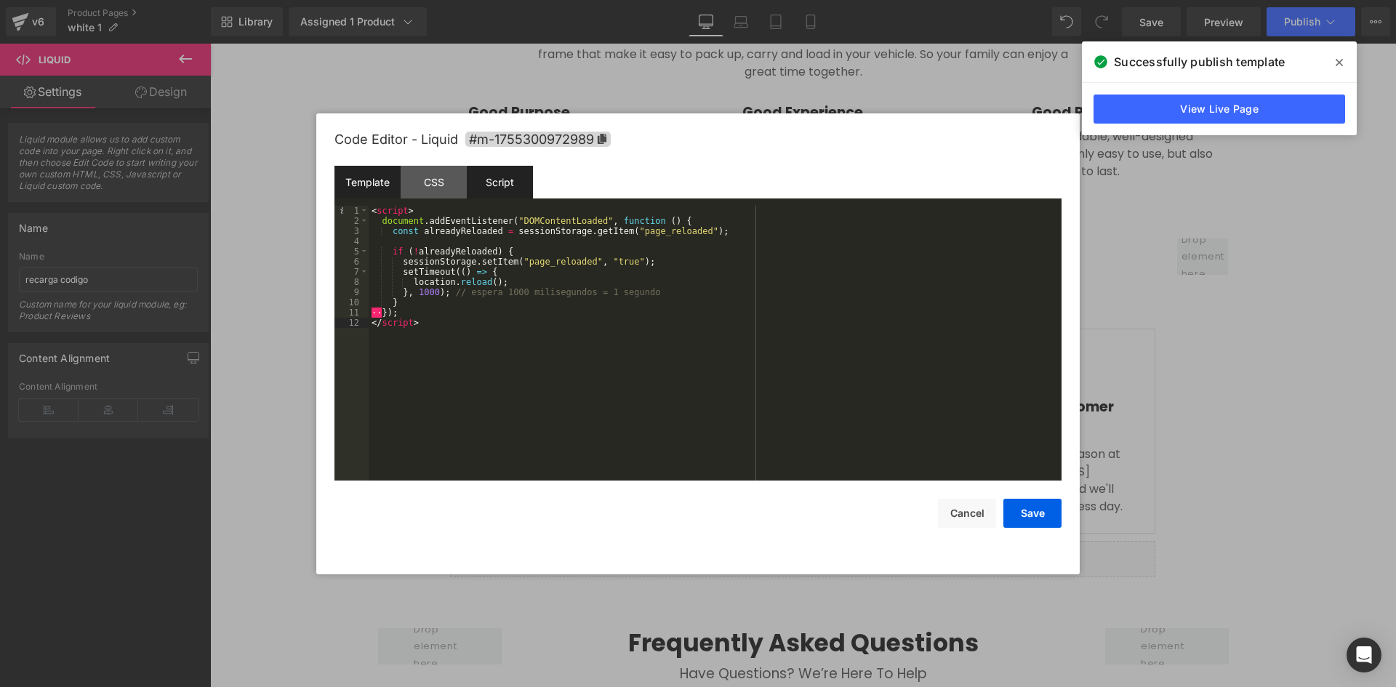
click at [514, 186] on div "Script" at bounding box center [500, 182] width 66 height 33
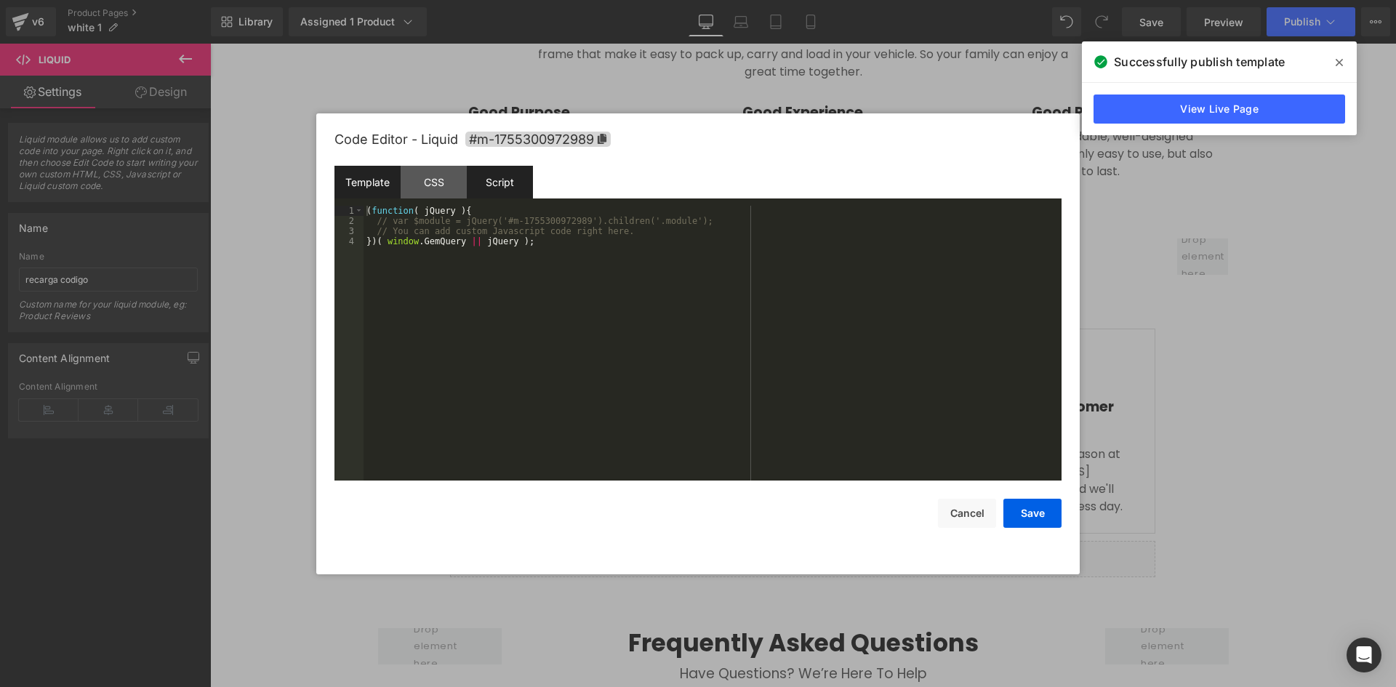
click at [362, 188] on div "Template" at bounding box center [368, 182] width 66 height 33
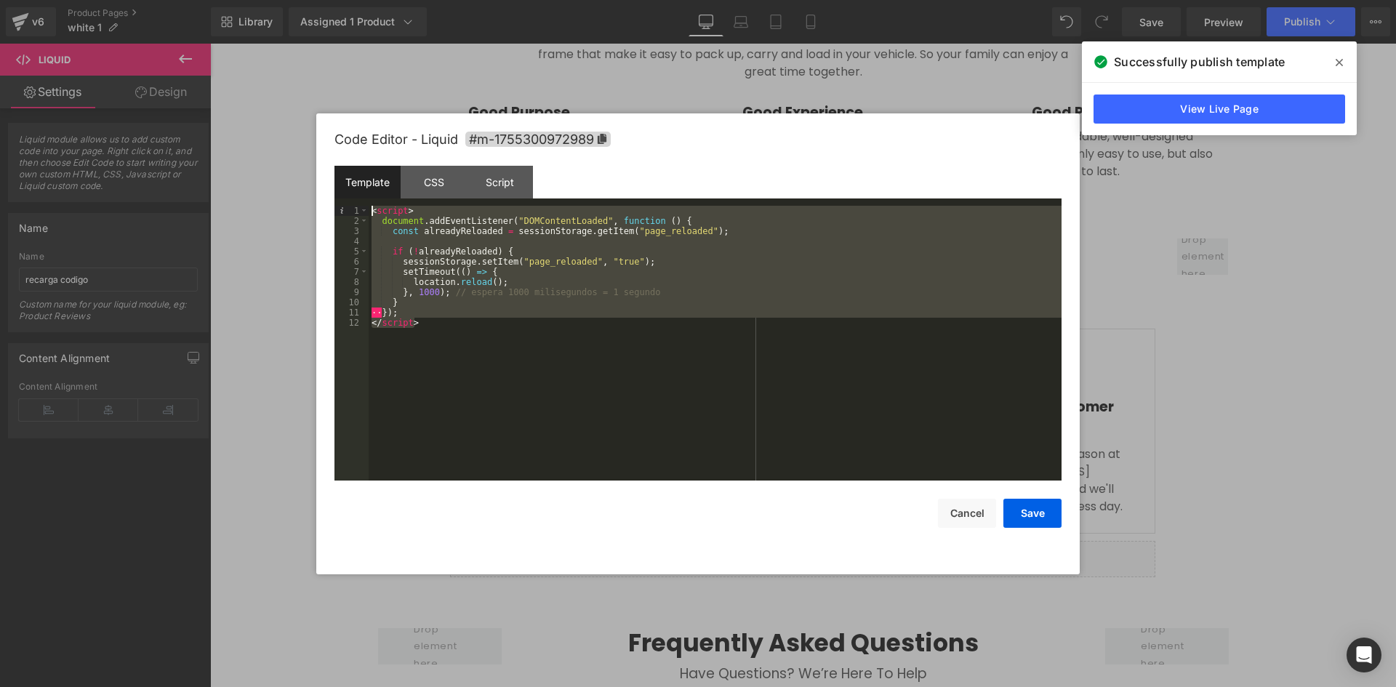
drag, startPoint x: 441, startPoint y: 321, endPoint x: 369, endPoint y: 212, distance: 130.1
click at [369, 212] on div "< script > document . addEventListener ( "DOMContentLoaded" , function ( ) { co…" at bounding box center [715, 353] width 693 height 295
click at [607, 377] on div "< script > document . addEventListener ( "DOMContentLoaded" , function ( ) { co…" at bounding box center [715, 343] width 693 height 275
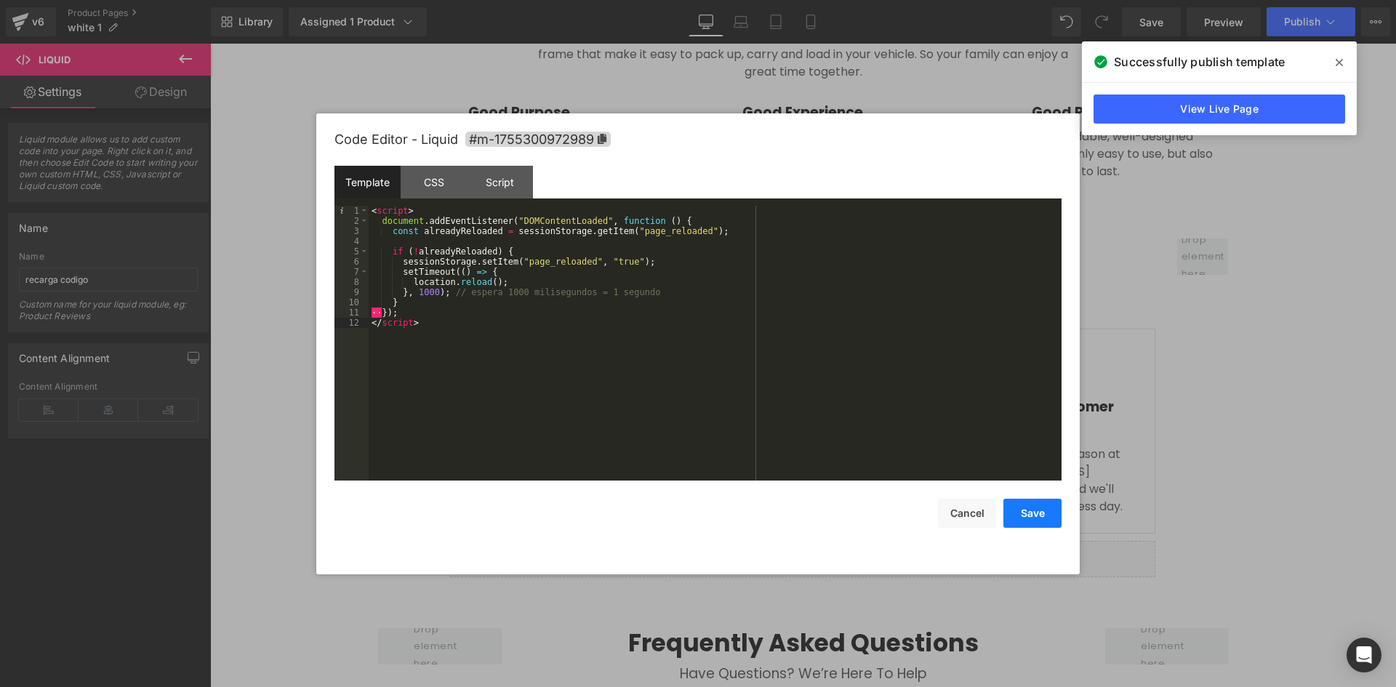
click at [1042, 513] on button "Save" at bounding box center [1033, 513] width 58 height 29
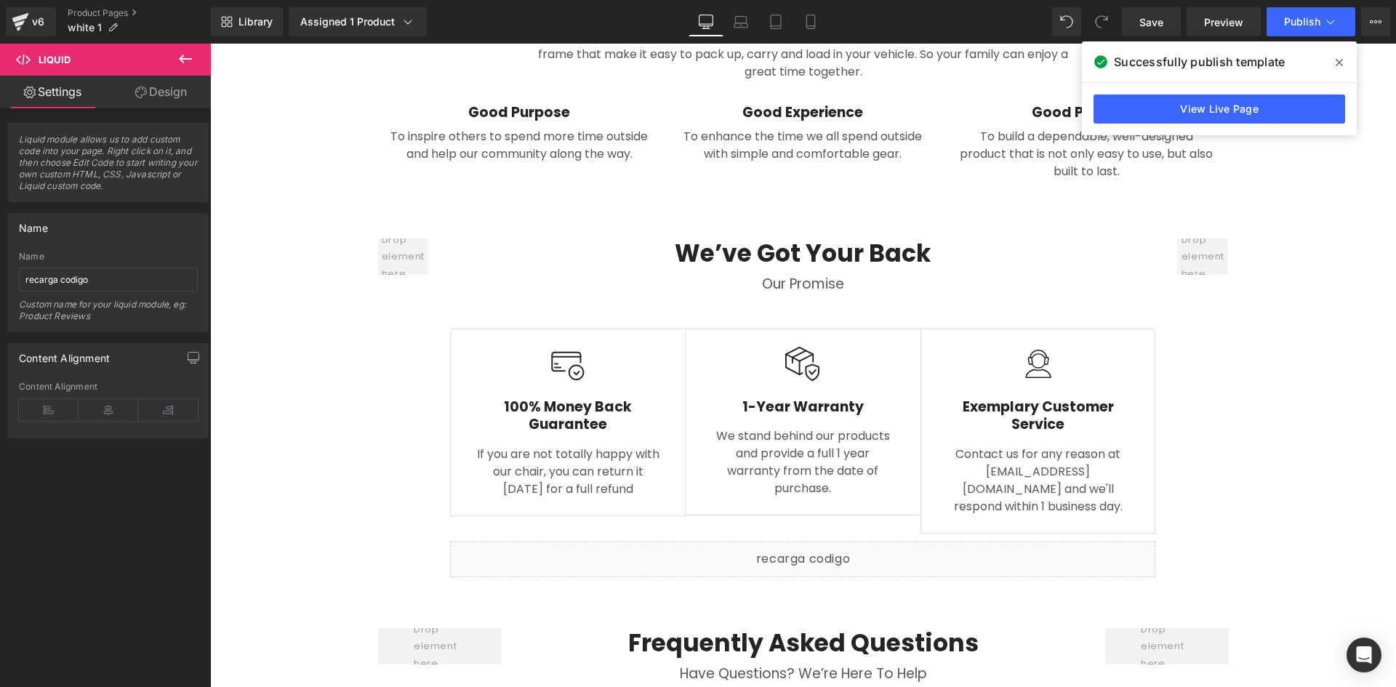
click at [1336, 65] on icon at bounding box center [1339, 63] width 7 height 12
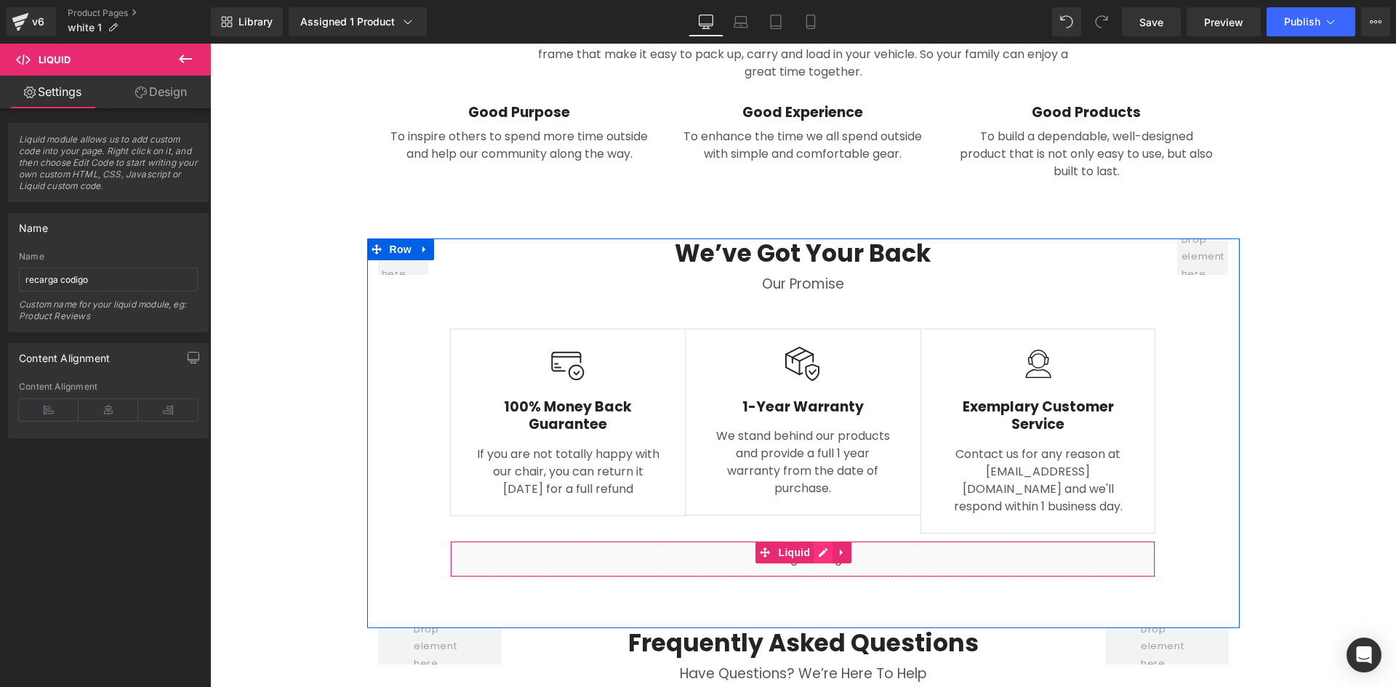
click at [810, 541] on div "Liquid" at bounding box center [802, 559] width 705 height 36
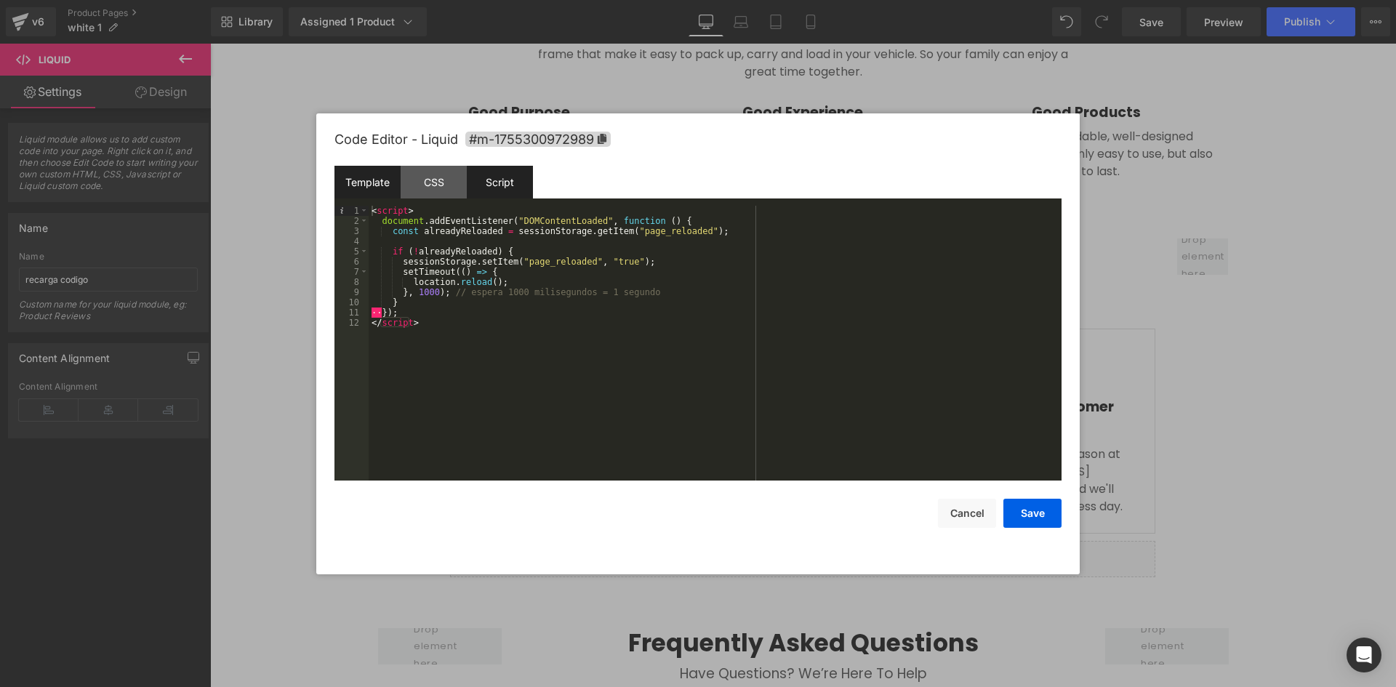
click at [500, 186] on div "Script" at bounding box center [500, 182] width 66 height 33
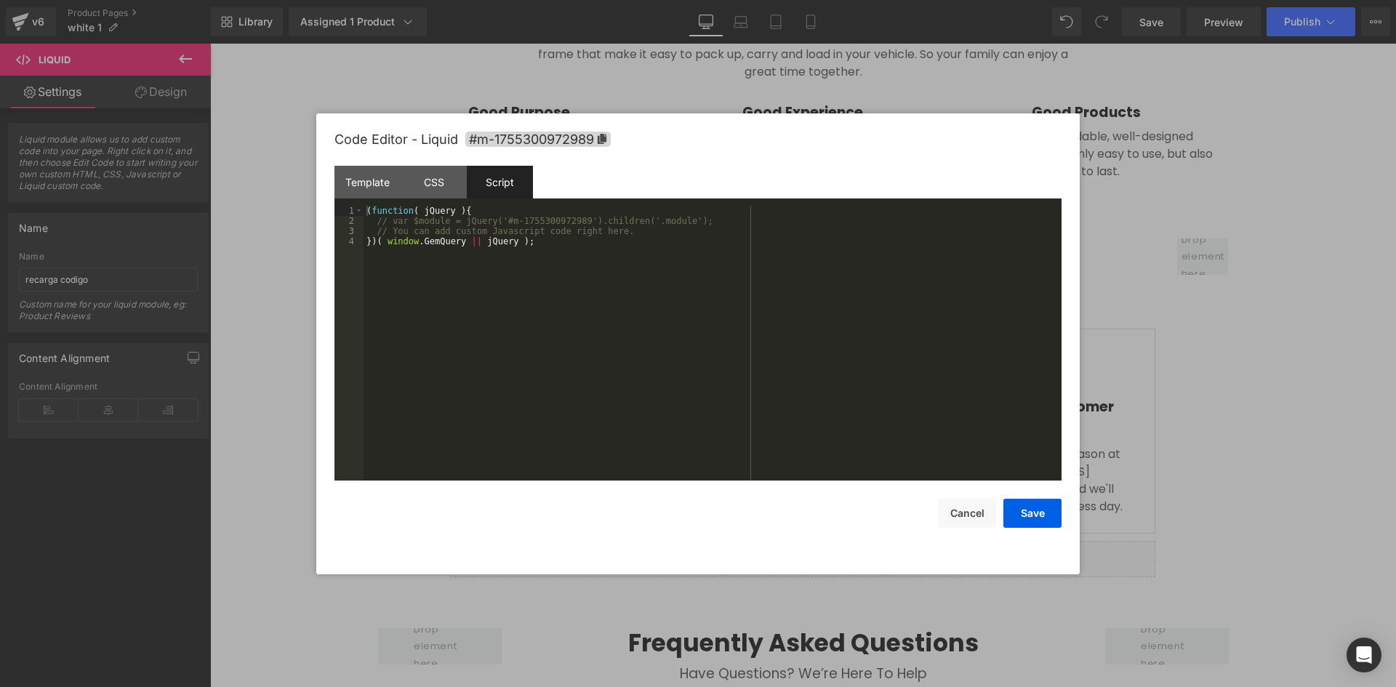
click at [414, 223] on div "( function ( jQuery ) { // var $module = jQuery('#m-1755300972989').children('.…" at bounding box center [713, 353] width 698 height 295
click at [374, 184] on div "Template" at bounding box center [368, 182] width 66 height 33
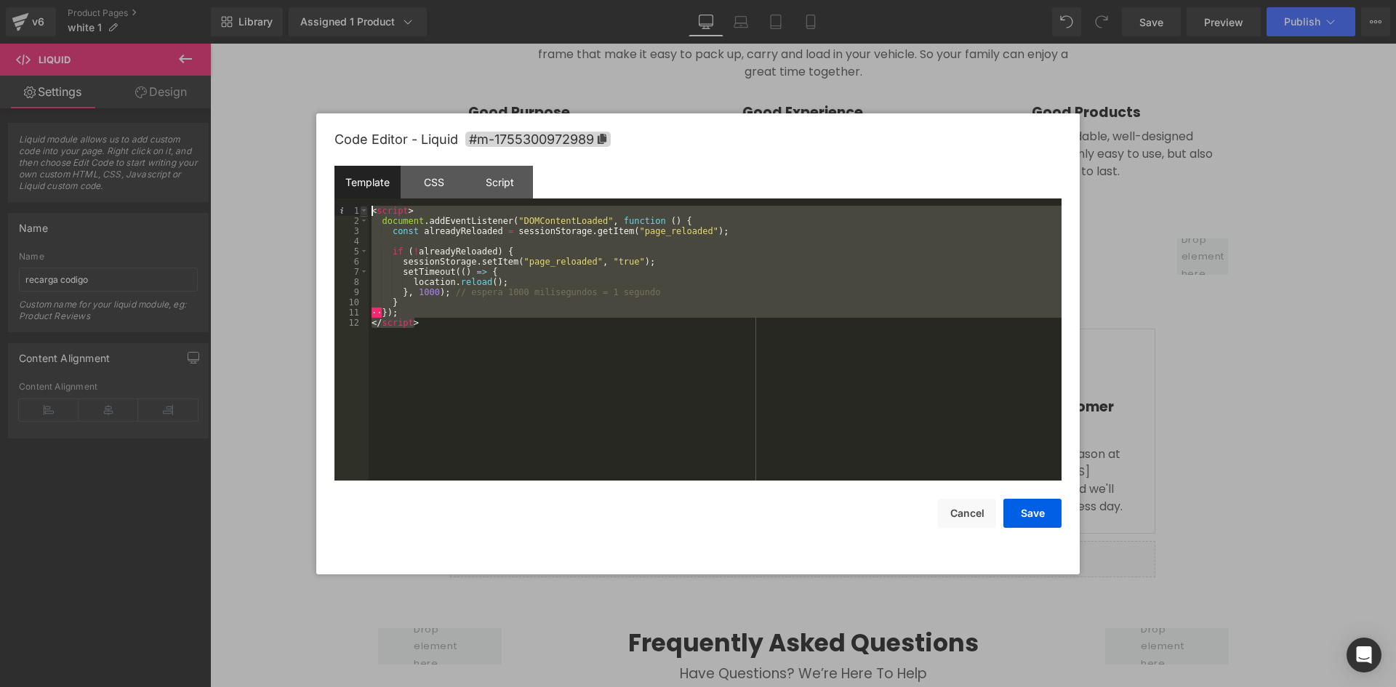
drag, startPoint x: 414, startPoint y: 306, endPoint x: 366, endPoint y: 207, distance: 109.9
click at [366, 209] on pre "1 2 3 4 5 6 7 8 9 10 11 12 < script > document . addEventListener ( "DOMContent…" at bounding box center [698, 343] width 727 height 275
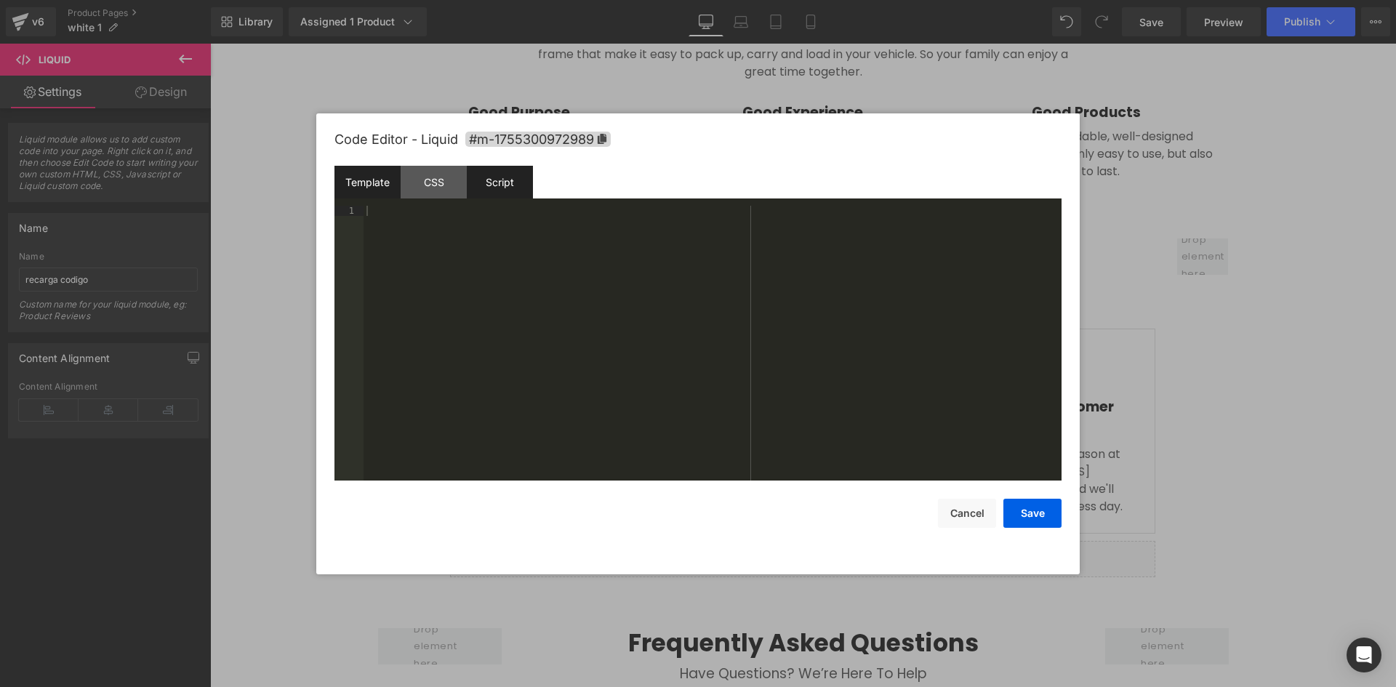
click at [495, 184] on div "Script" at bounding box center [500, 182] width 66 height 33
click at [448, 228] on div "( function ( jQuery ) { // var $module = jQuery('#m-1755300972989').children('.…" at bounding box center [713, 353] width 698 height 295
click at [463, 223] on div "( function ( jQuery ) { // var $module = jQuery('#m-1755300972989').children('.…" at bounding box center [713, 353] width 698 height 295
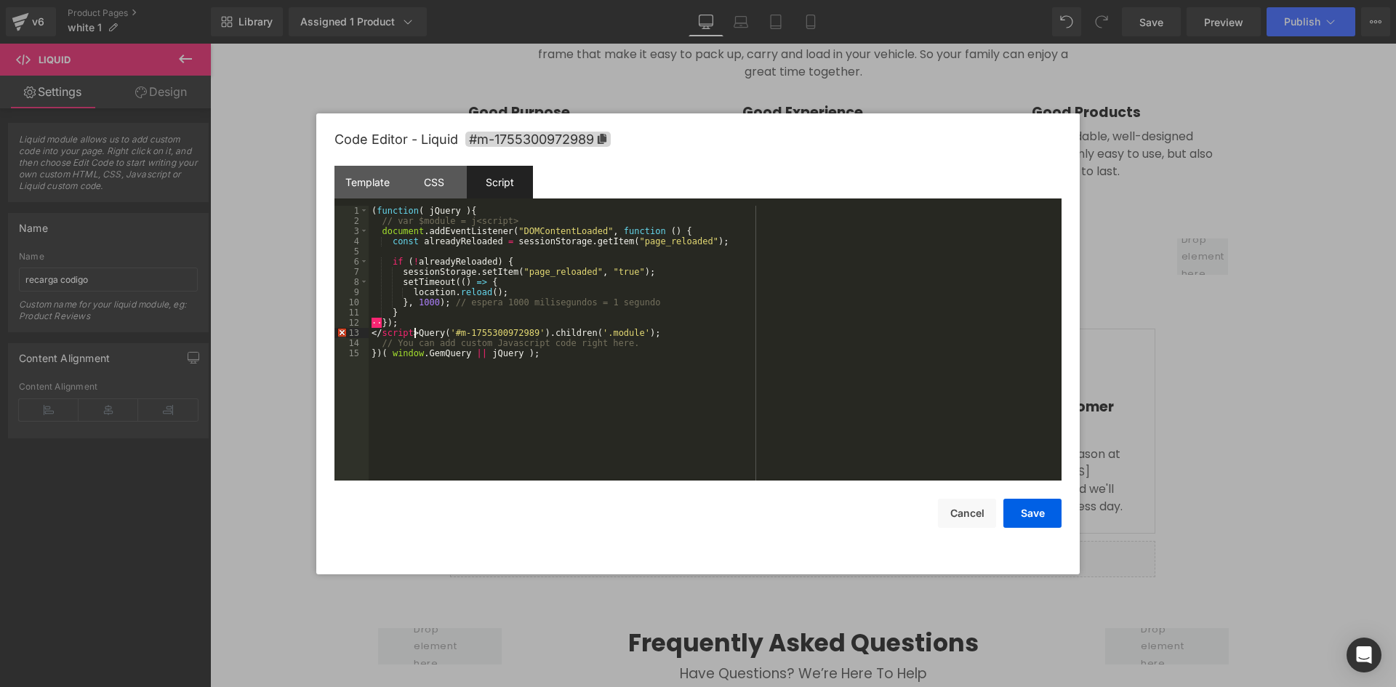
click at [704, 320] on div "( function ( jQuery ) { // var $module = j<script> document . addEventListener …" at bounding box center [715, 353] width 693 height 295
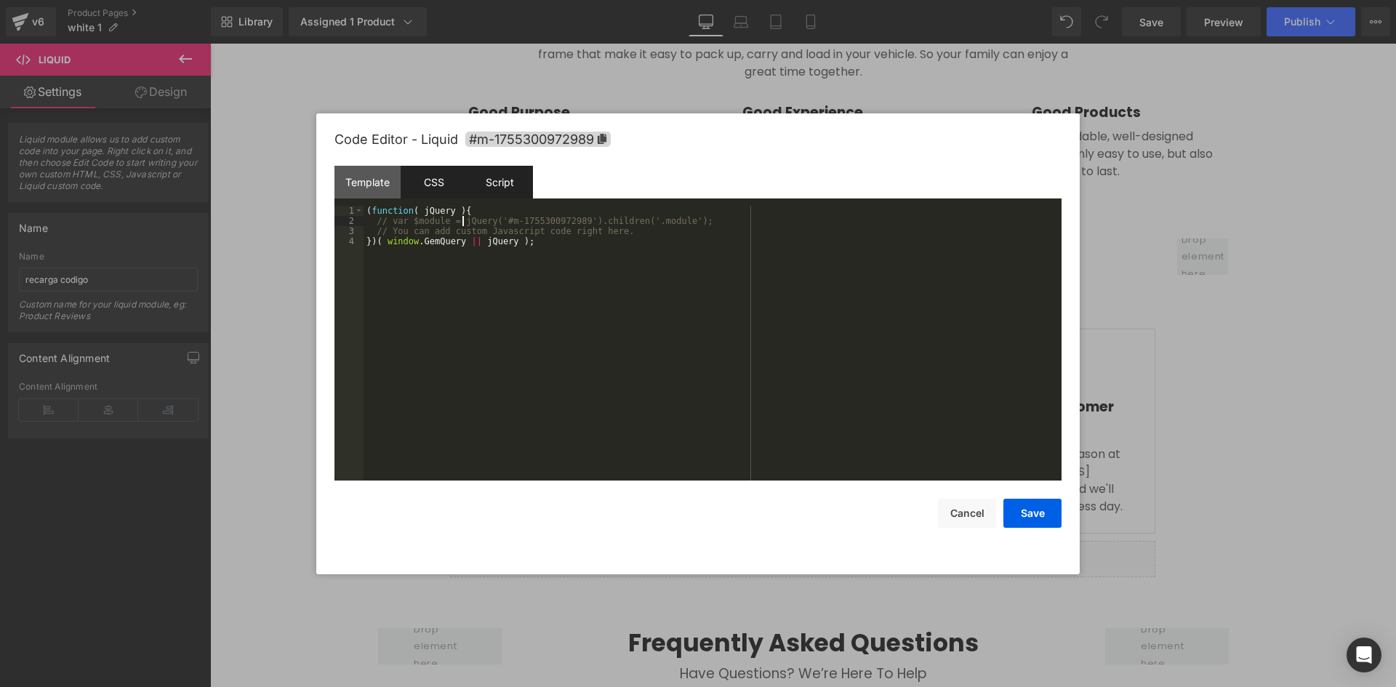
click at [436, 187] on div "CSS" at bounding box center [434, 182] width 66 height 33
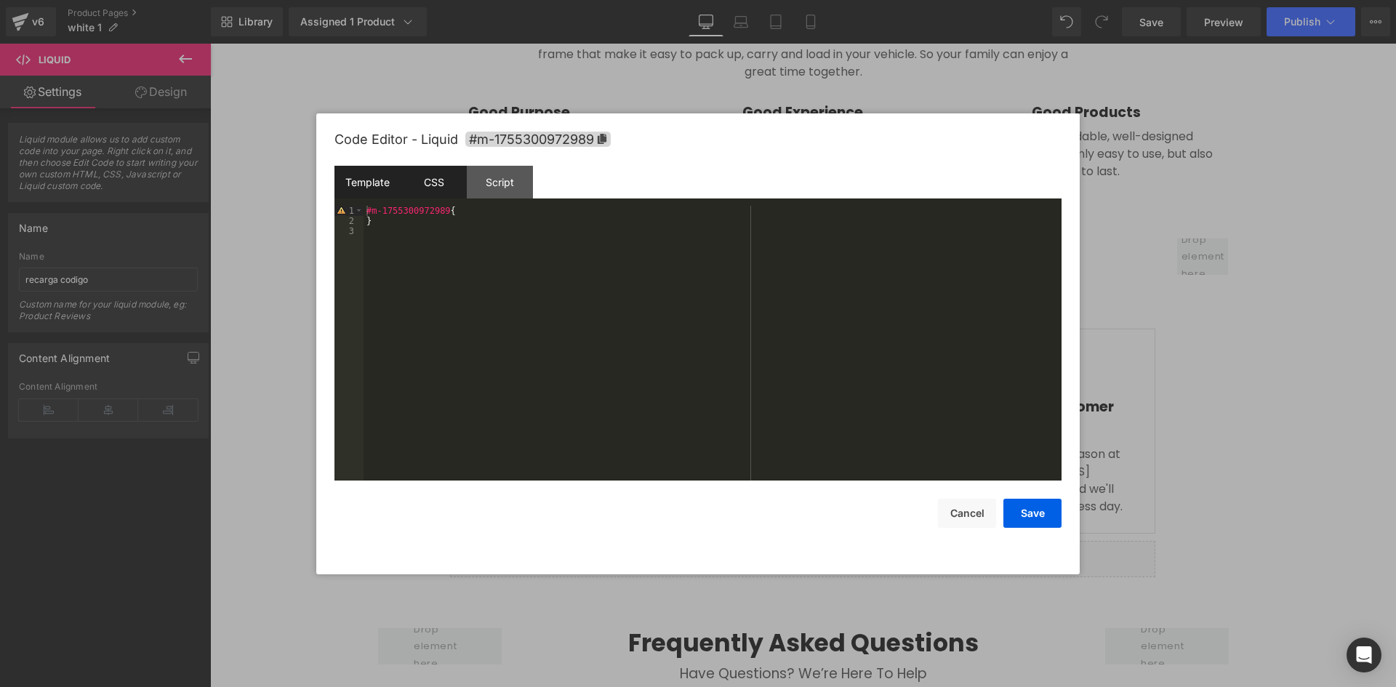
click at [377, 180] on div "Template" at bounding box center [368, 182] width 66 height 33
click at [969, 516] on button "Cancel" at bounding box center [967, 513] width 58 height 29
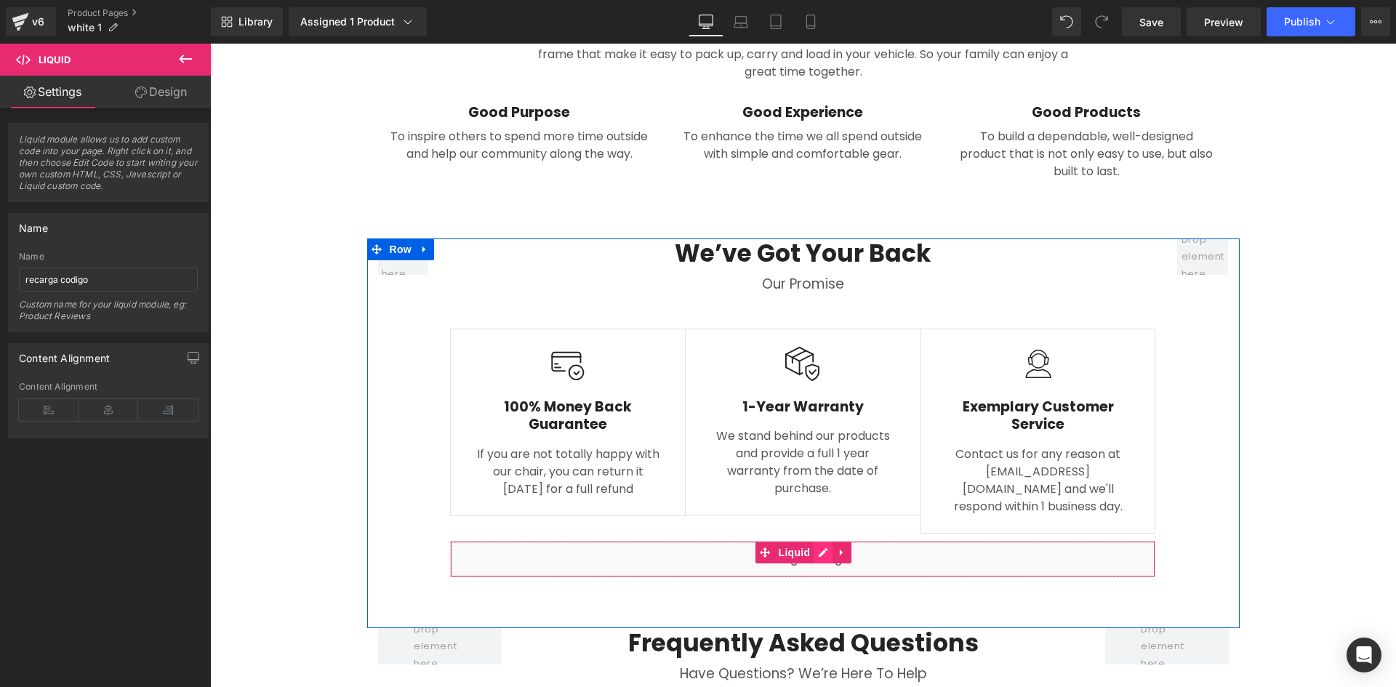
click at [817, 541] on div "Liquid" at bounding box center [802, 559] width 705 height 36
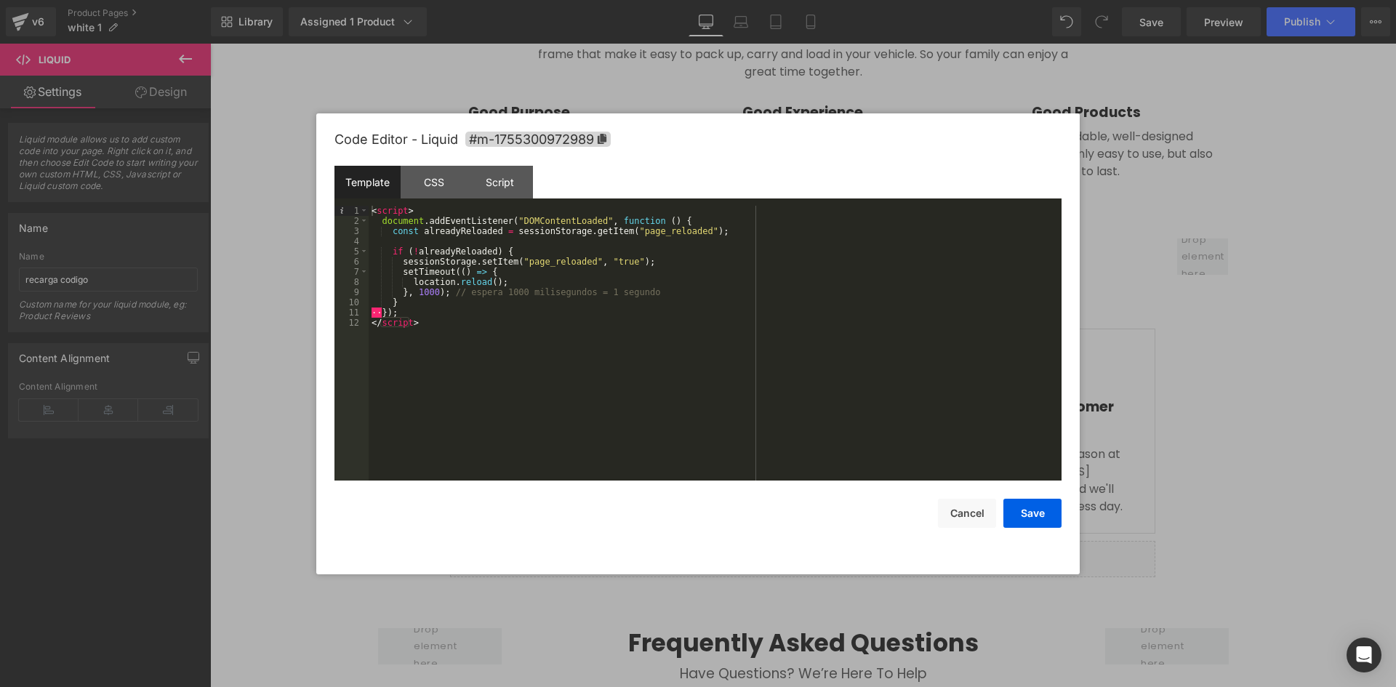
click at [441, 332] on div "< script > document . addEventListener ( "DOMContentLoaded" , function ( ) { co…" at bounding box center [715, 353] width 693 height 295
click at [1032, 511] on button "Save" at bounding box center [1033, 513] width 58 height 29
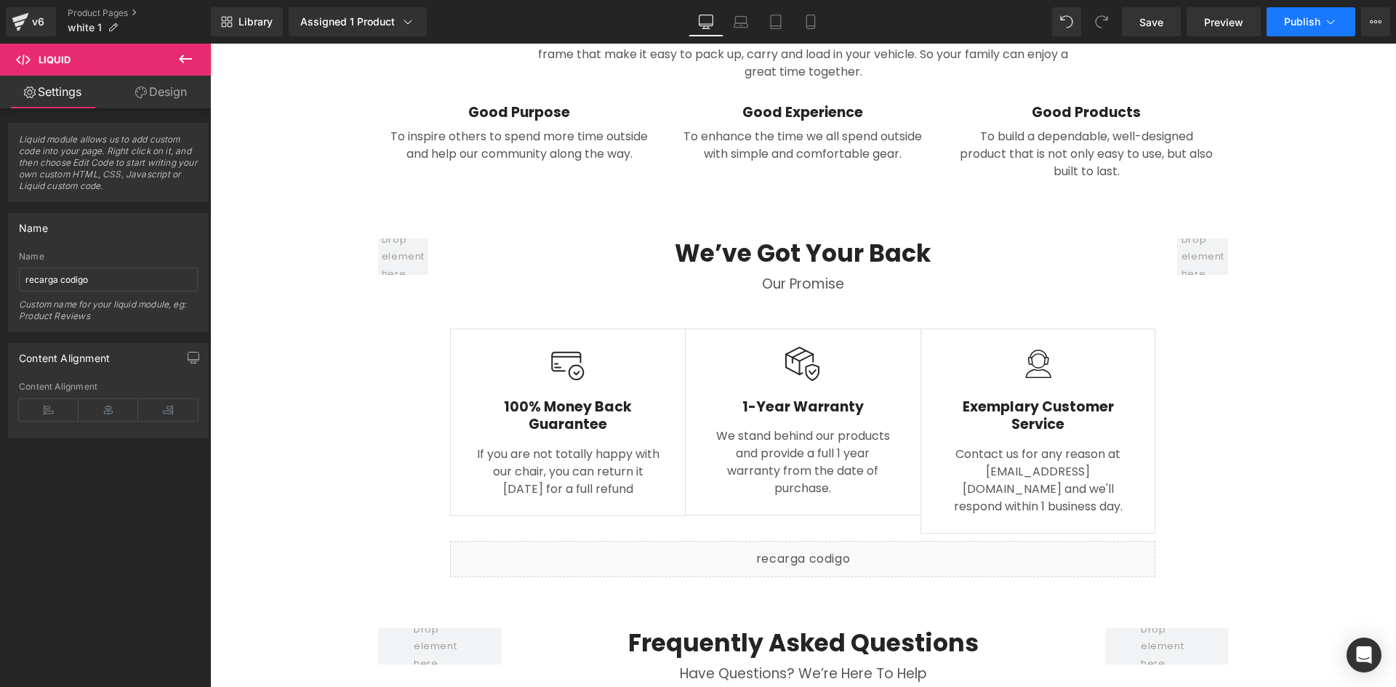
click at [1300, 18] on span "Publish" at bounding box center [1302, 22] width 36 height 12
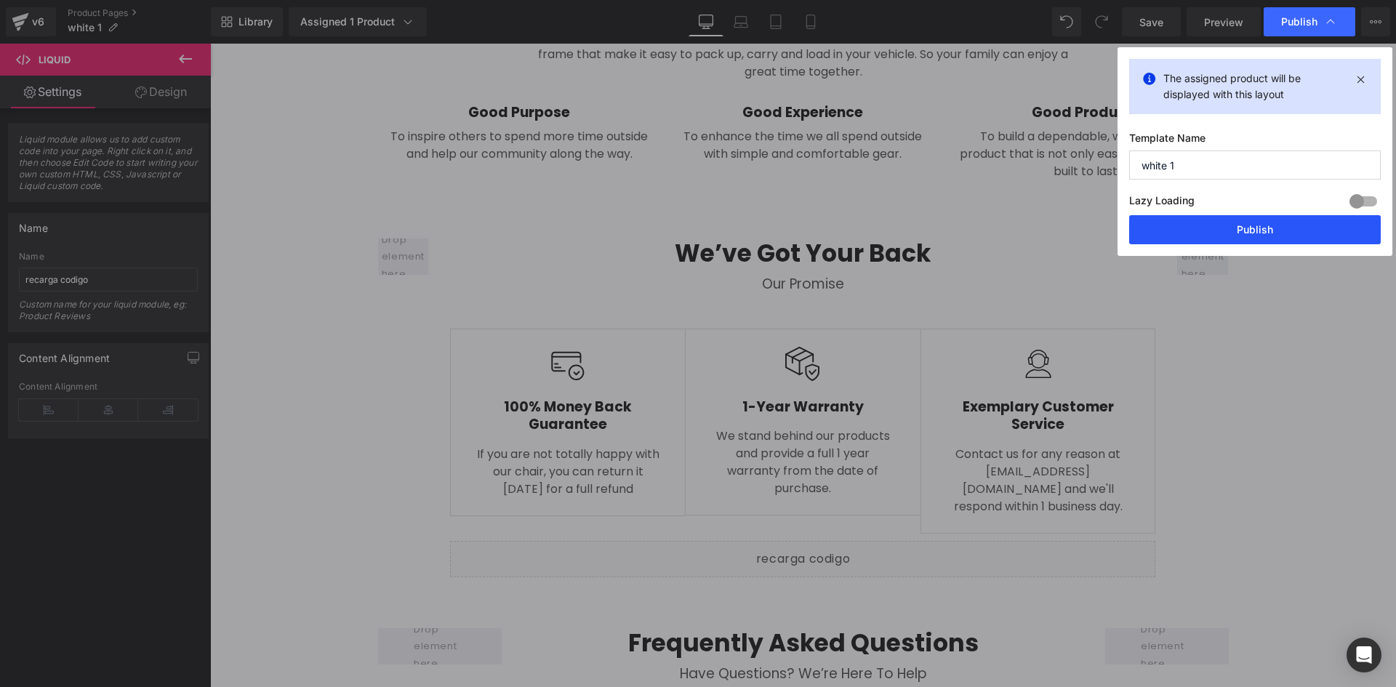
drag, startPoint x: 1255, startPoint y: 232, endPoint x: 1163, endPoint y: 180, distance: 105.8
click at [1255, 232] on button "Publish" at bounding box center [1255, 229] width 252 height 29
